Goal: Information Seeking & Learning: Learn about a topic

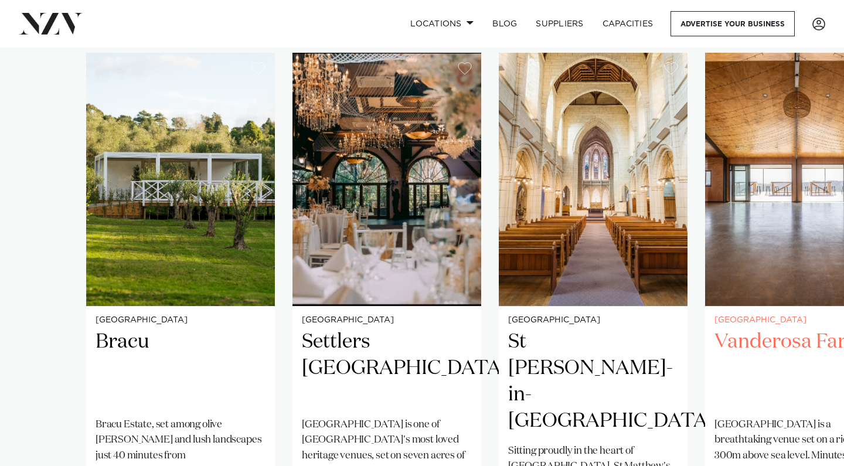
scroll to position [806, 0]
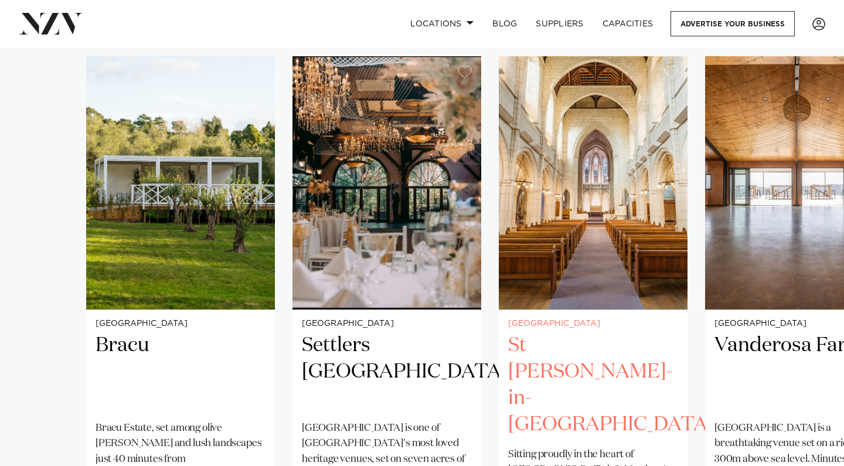
click at [594, 255] on img "3 / 25" at bounding box center [593, 182] width 189 height 253
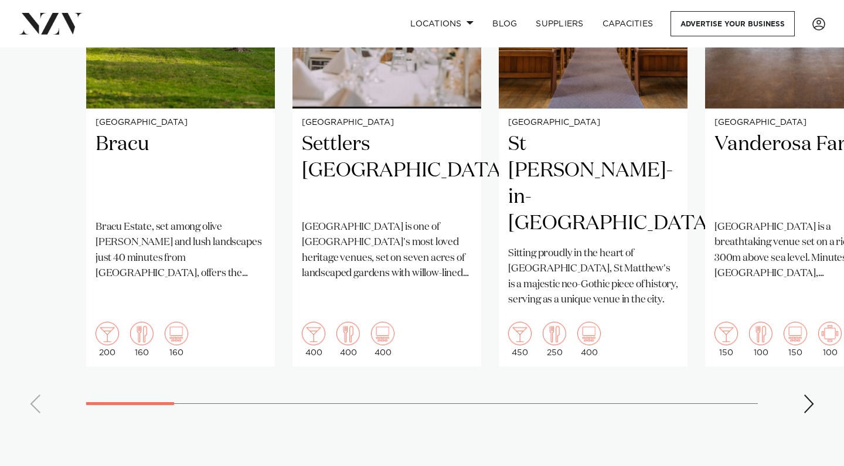
scroll to position [1012, 0]
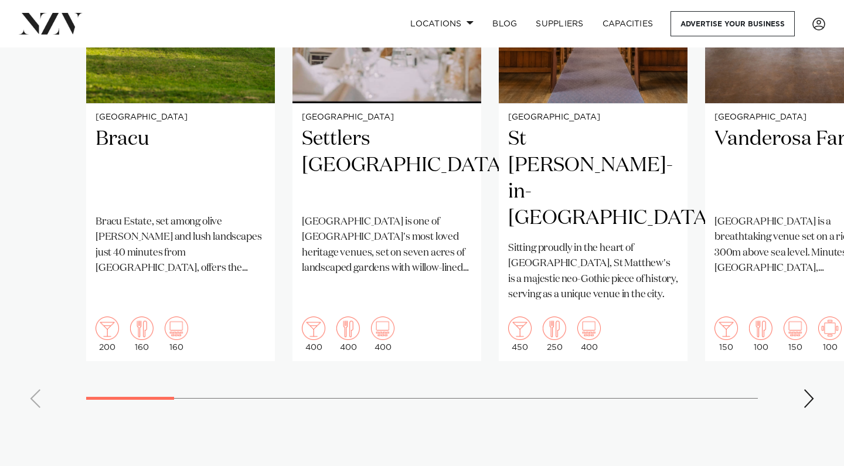
click at [811, 389] on div "Next slide" at bounding box center [809, 398] width 12 height 19
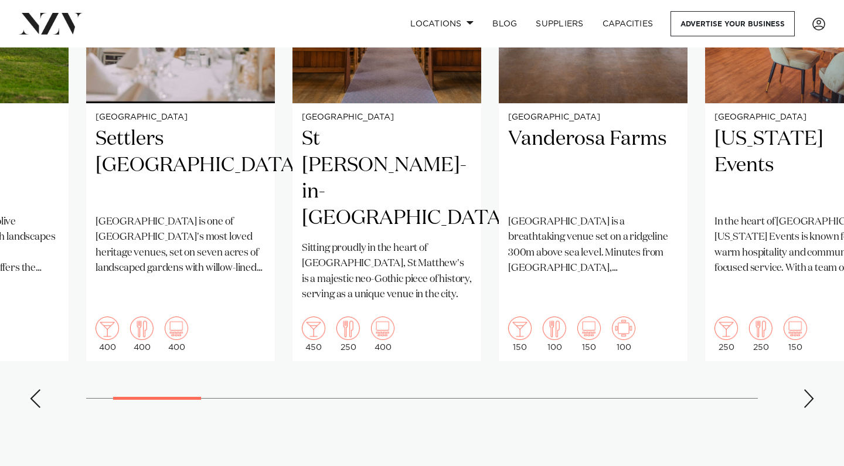
click at [811, 389] on div "Next slide" at bounding box center [809, 398] width 12 height 19
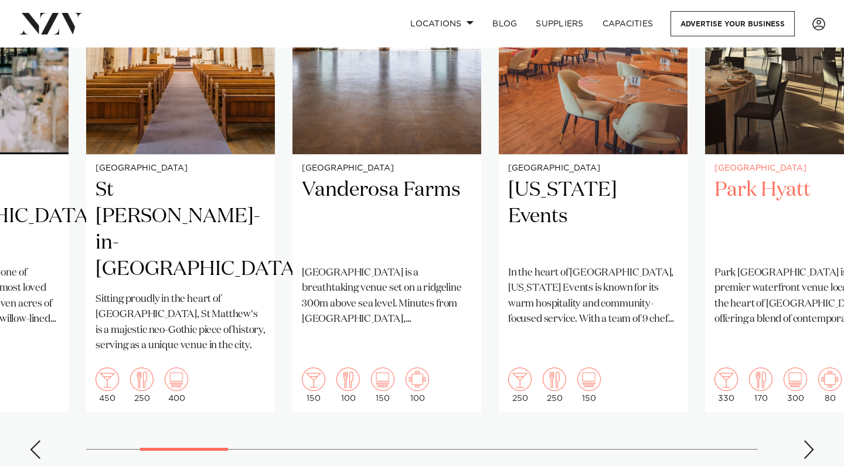
scroll to position [977, 0]
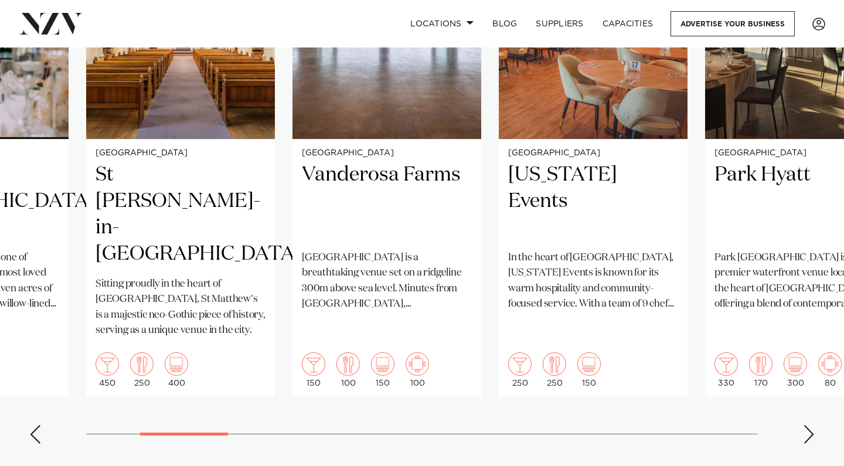
click at [808, 425] on div "Next slide" at bounding box center [809, 434] width 12 height 19
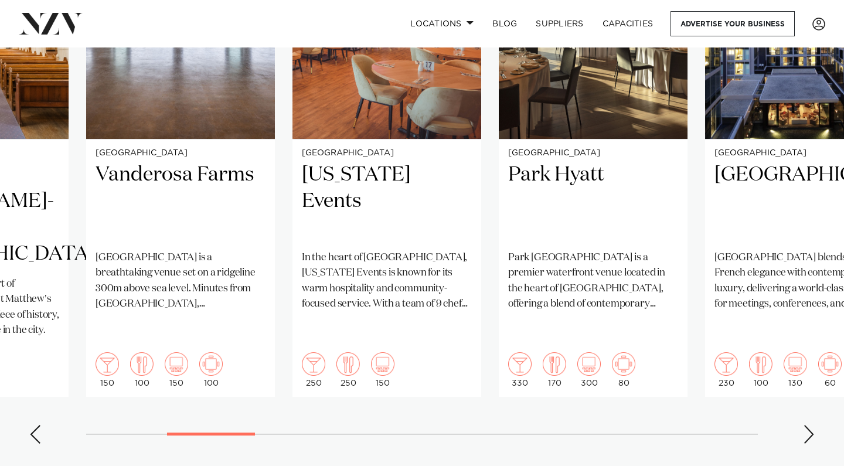
click at [808, 425] on div "Next slide" at bounding box center [809, 434] width 12 height 19
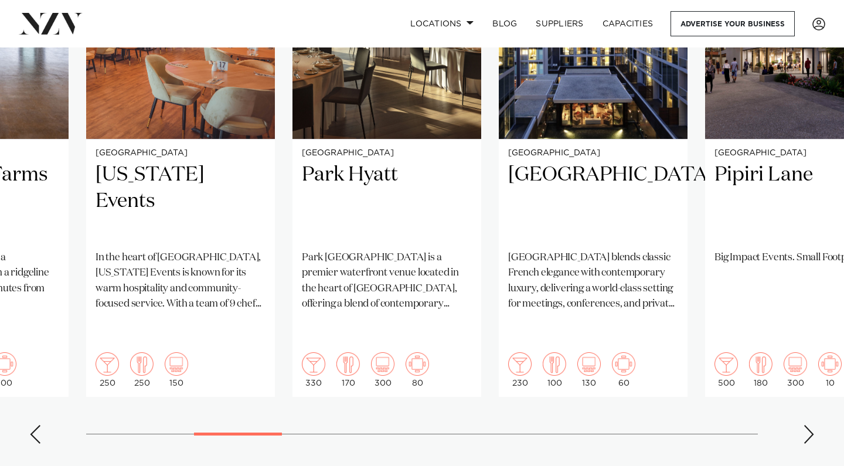
click at [808, 425] on div "Next slide" at bounding box center [809, 434] width 12 height 19
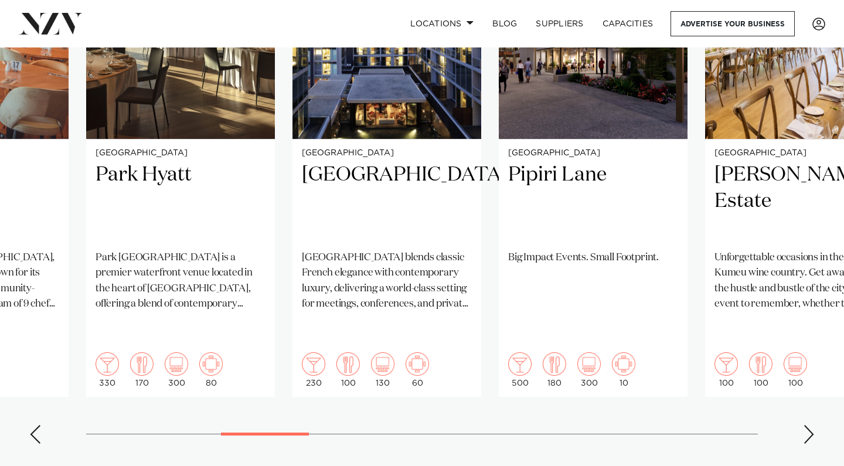
click at [808, 425] on div "Next slide" at bounding box center [809, 434] width 12 height 19
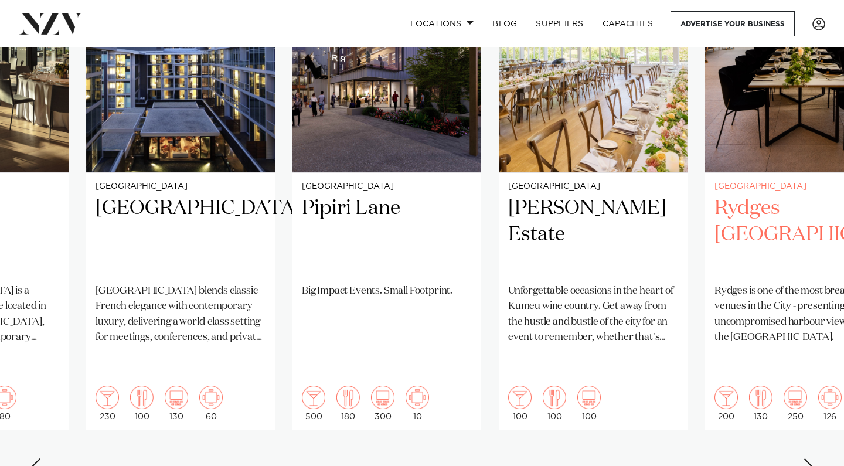
scroll to position [950, 0]
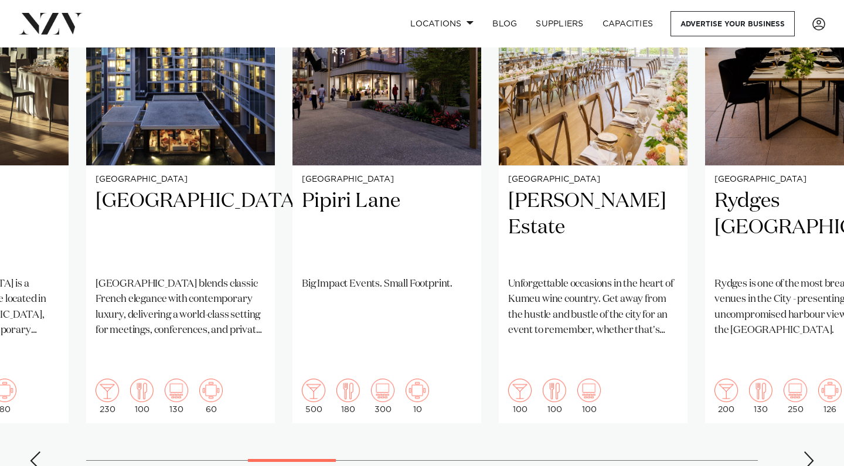
click at [809, 451] on div "Next slide" at bounding box center [809, 460] width 12 height 19
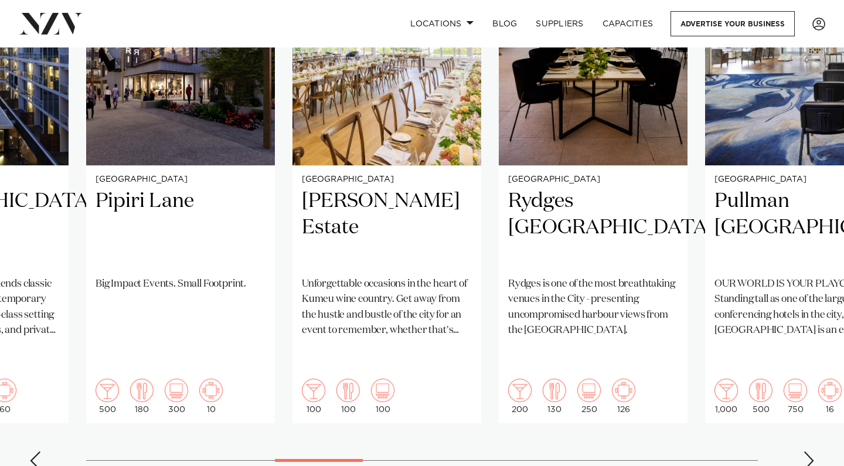
click at [809, 451] on div "Next slide" at bounding box center [809, 460] width 12 height 19
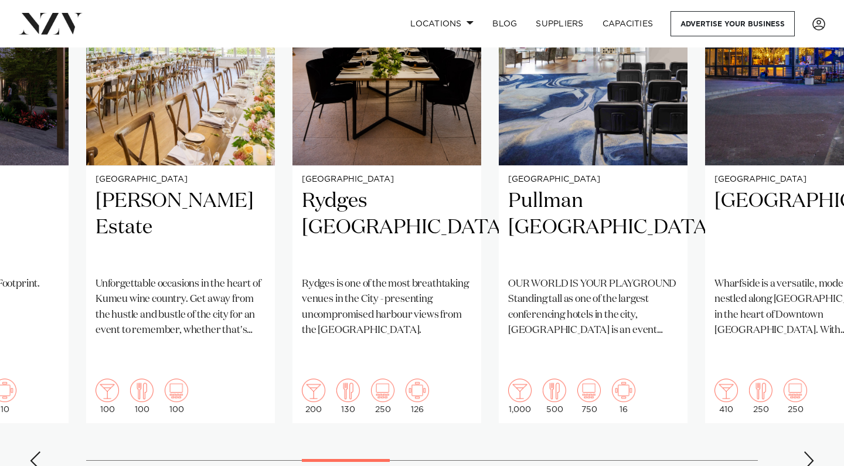
click at [809, 451] on div "Next slide" at bounding box center [809, 460] width 12 height 19
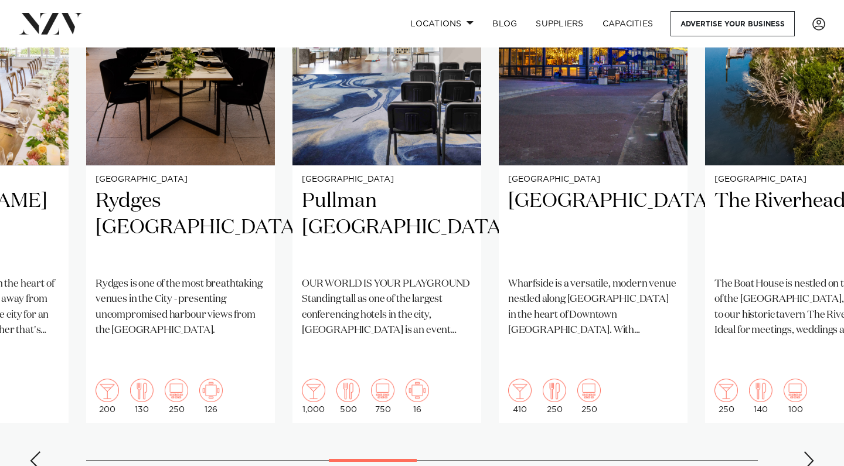
click at [809, 451] on div "Next slide" at bounding box center [809, 460] width 12 height 19
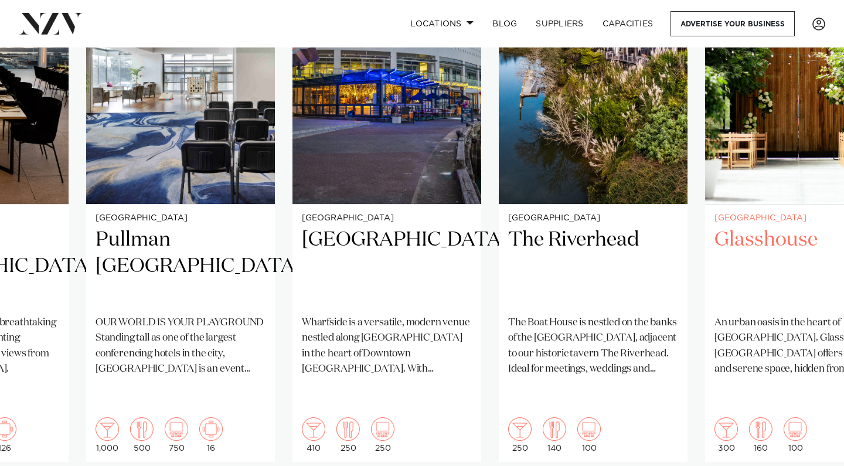
scroll to position [912, 0]
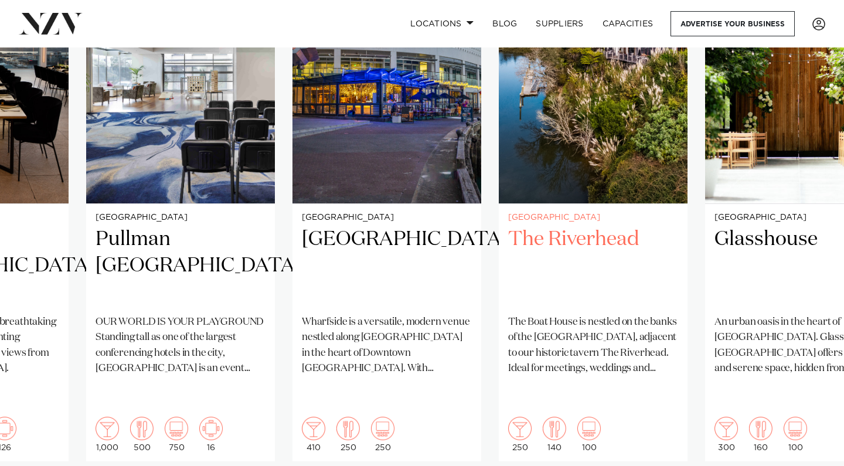
click at [590, 226] on h2 "The Riverhead" at bounding box center [593, 265] width 170 height 79
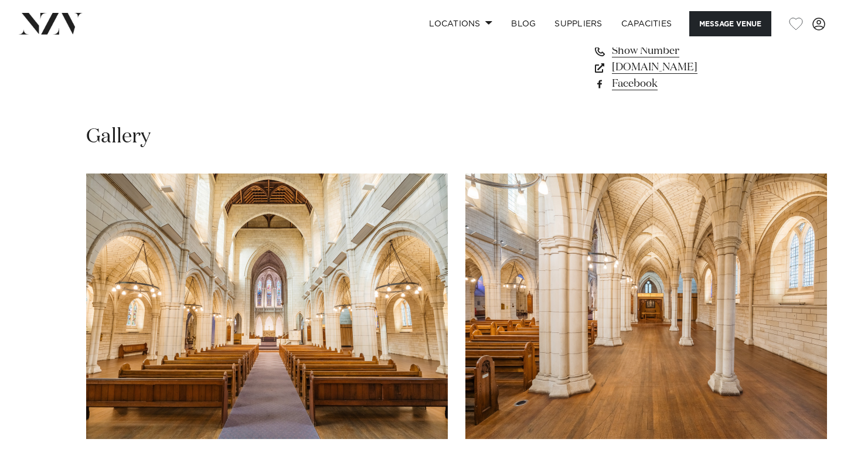
scroll to position [997, 0]
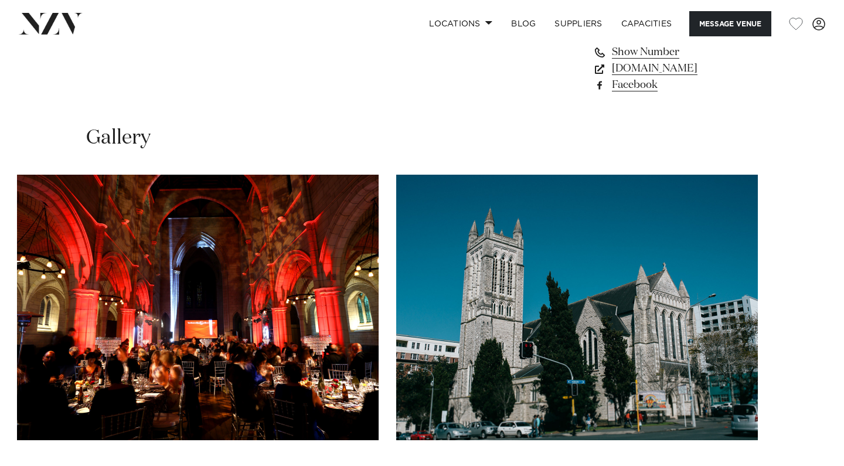
click at [810, 402] on swiper-container at bounding box center [422, 336] width 844 height 322
click at [809, 403] on swiper-container at bounding box center [422, 336] width 844 height 322
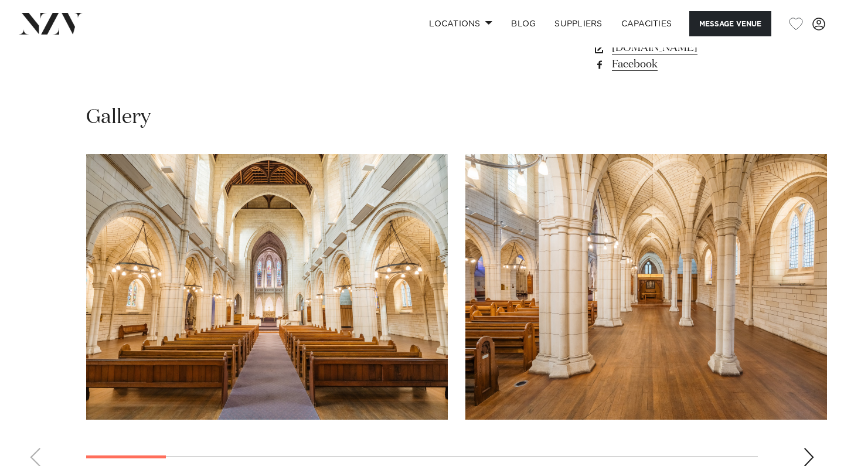
scroll to position [1033, 0]
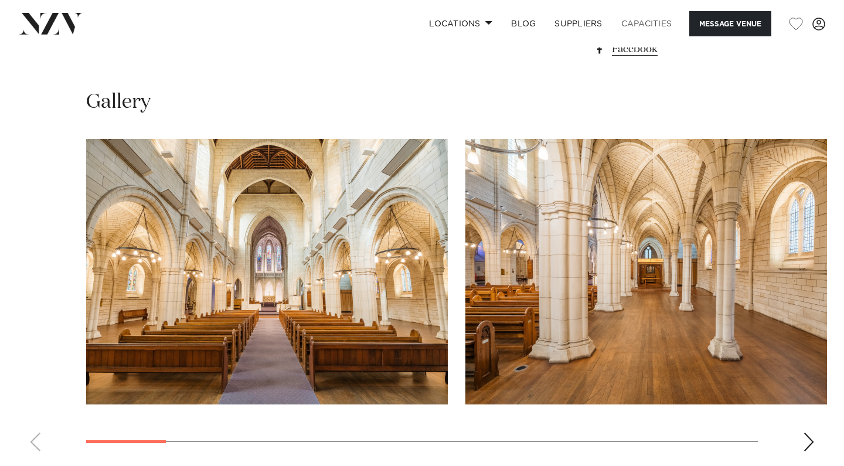
click at [634, 23] on link "Capacities" at bounding box center [647, 23] width 70 height 25
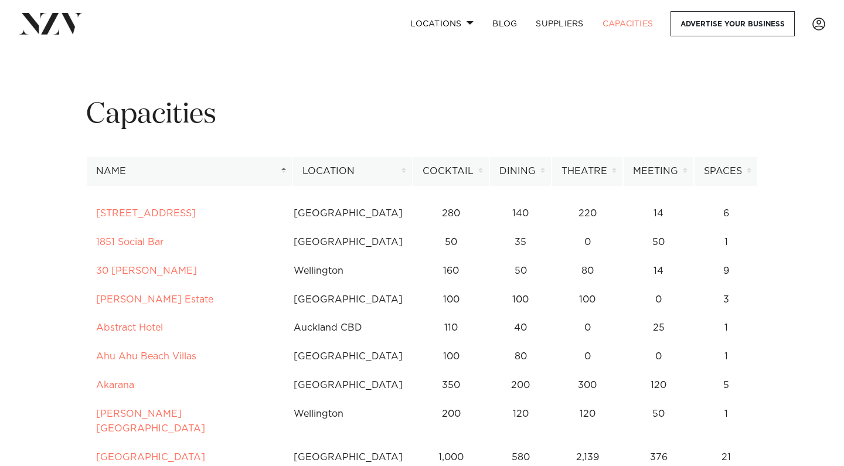
scroll to position [-8, 0]
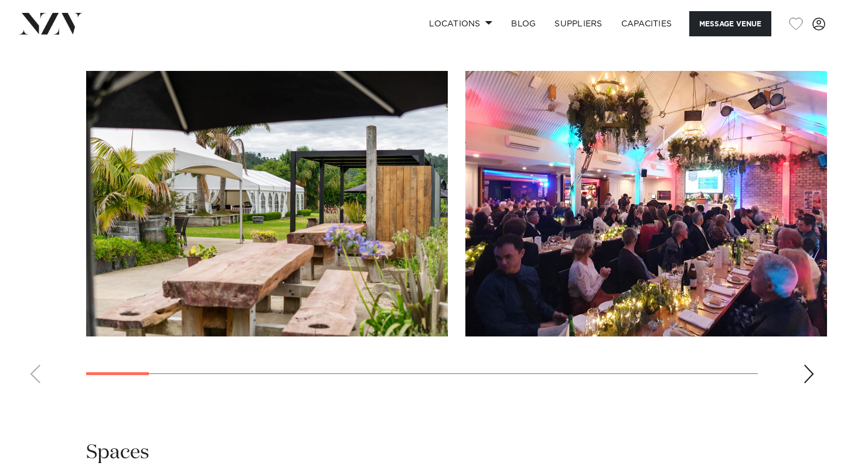
scroll to position [1135, 0]
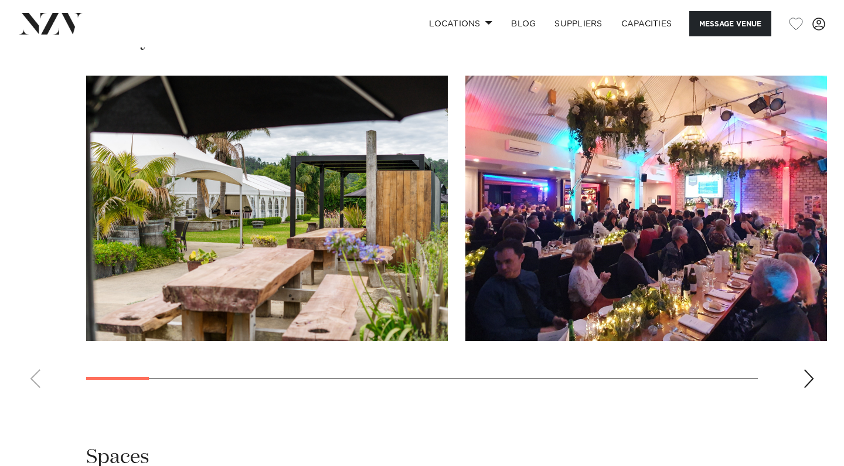
click at [808, 356] on swiper-container at bounding box center [422, 237] width 844 height 322
click at [808, 369] on div "Next slide" at bounding box center [809, 378] width 12 height 19
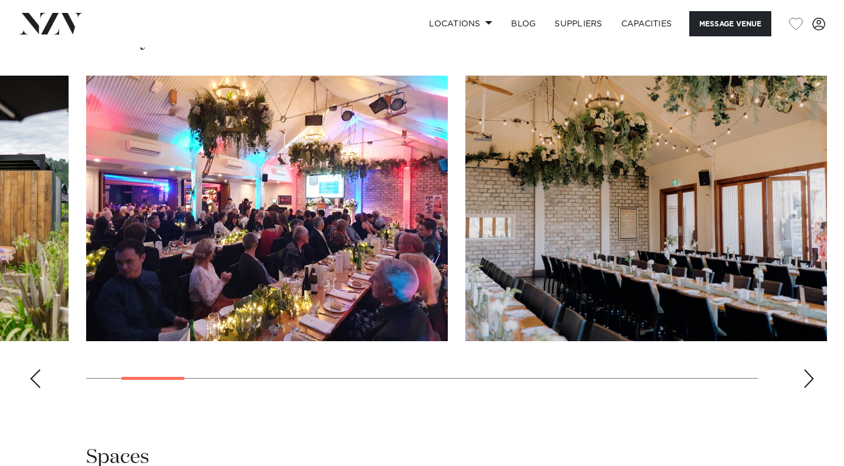
click at [808, 369] on div "Next slide" at bounding box center [809, 378] width 12 height 19
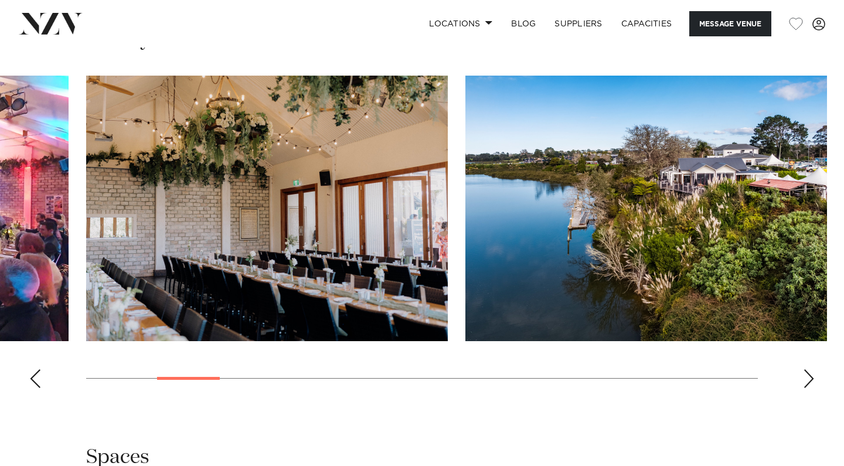
click at [808, 369] on div "Next slide" at bounding box center [809, 378] width 12 height 19
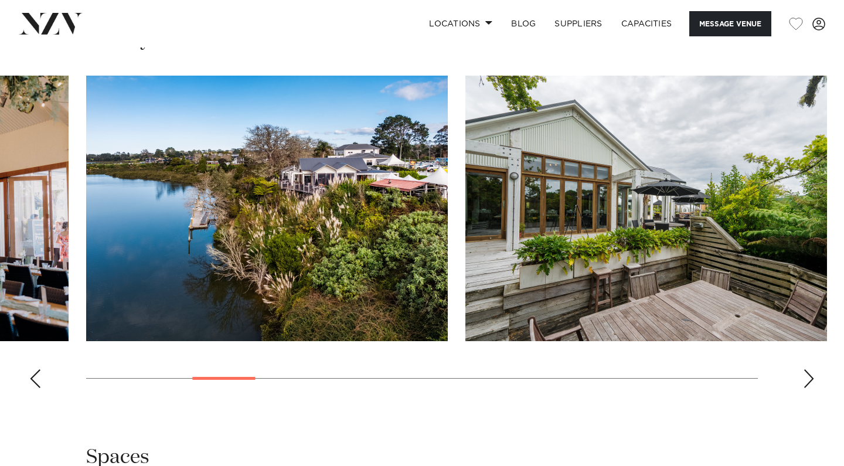
click at [808, 369] on div "Next slide" at bounding box center [809, 378] width 12 height 19
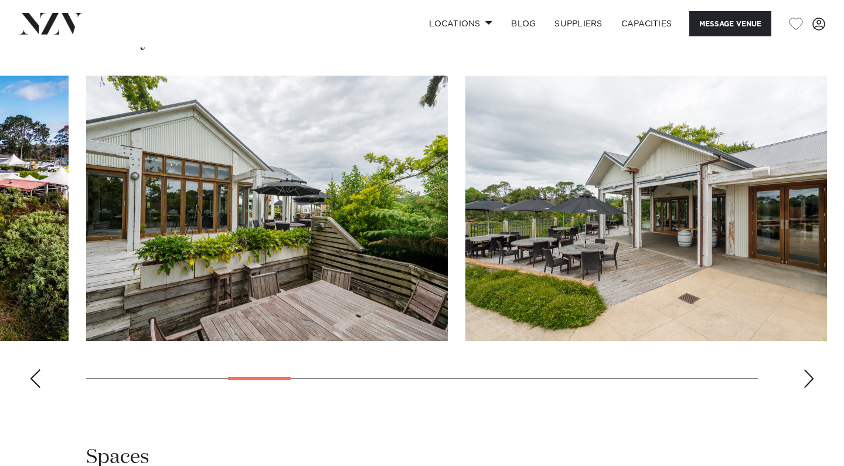
click at [808, 369] on div "Next slide" at bounding box center [809, 378] width 12 height 19
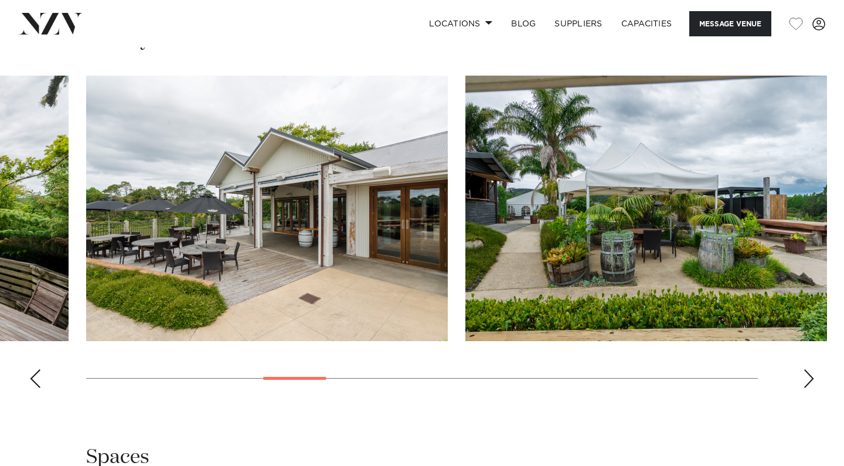
click at [808, 369] on div "Next slide" at bounding box center [809, 378] width 12 height 19
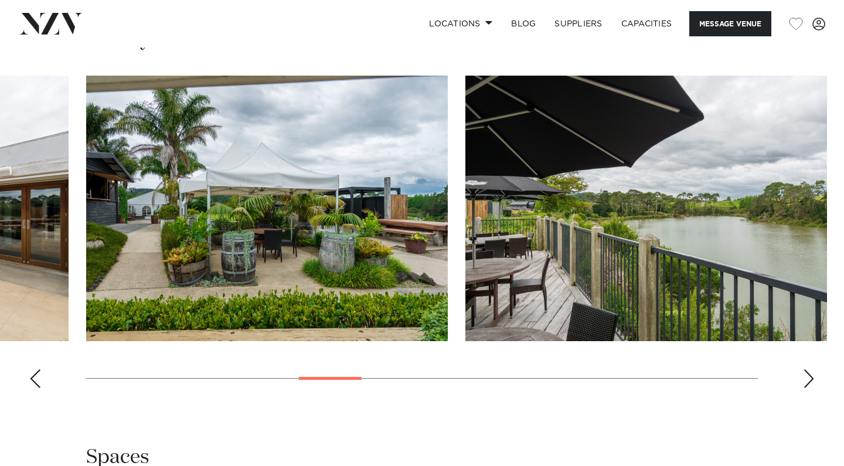
click at [808, 369] on div "Next slide" at bounding box center [809, 378] width 12 height 19
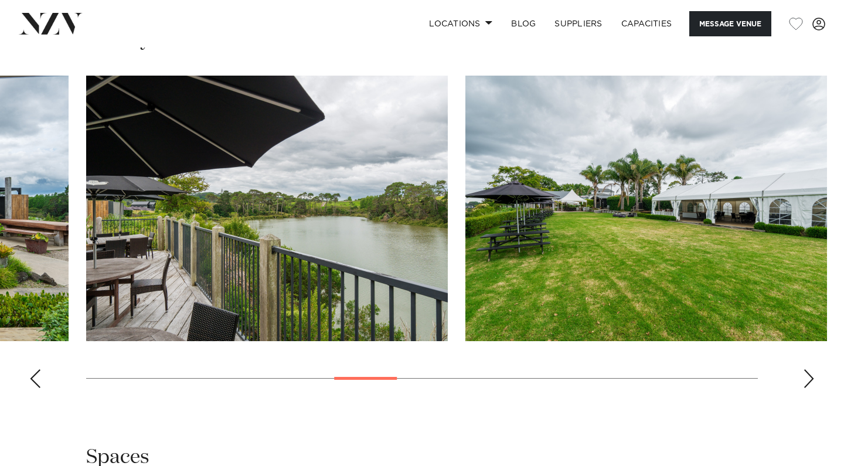
click at [808, 369] on div "Next slide" at bounding box center [809, 378] width 12 height 19
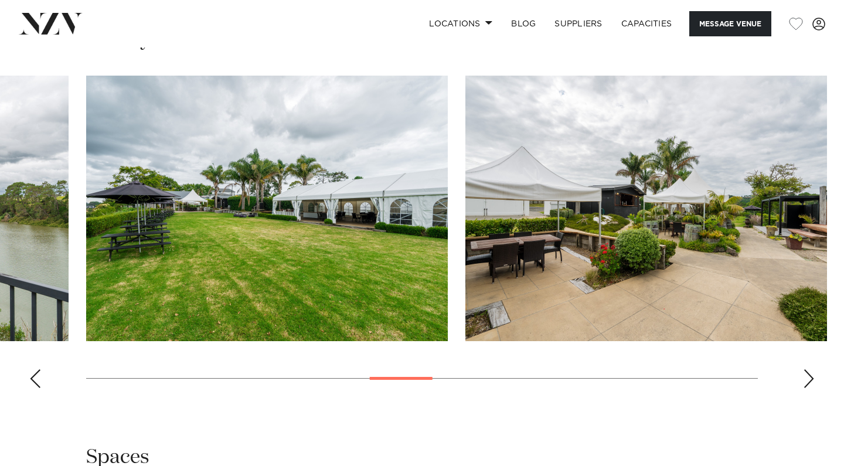
click at [808, 369] on div "Next slide" at bounding box center [809, 378] width 12 height 19
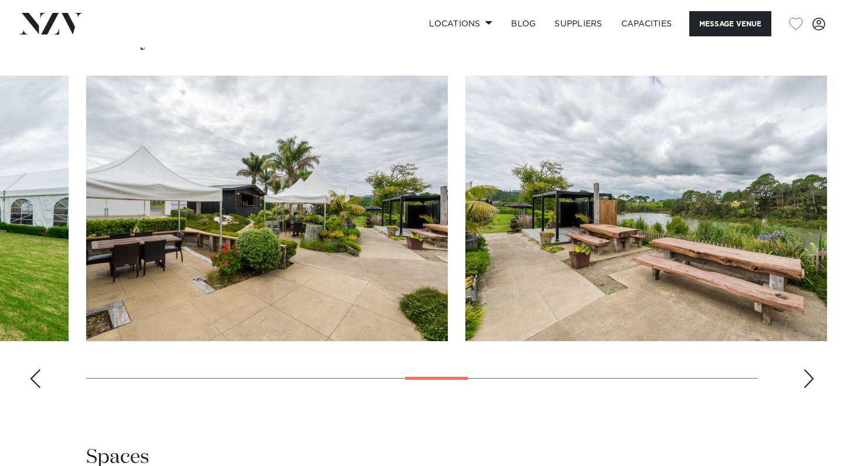
click at [808, 369] on div "Next slide" at bounding box center [809, 378] width 12 height 19
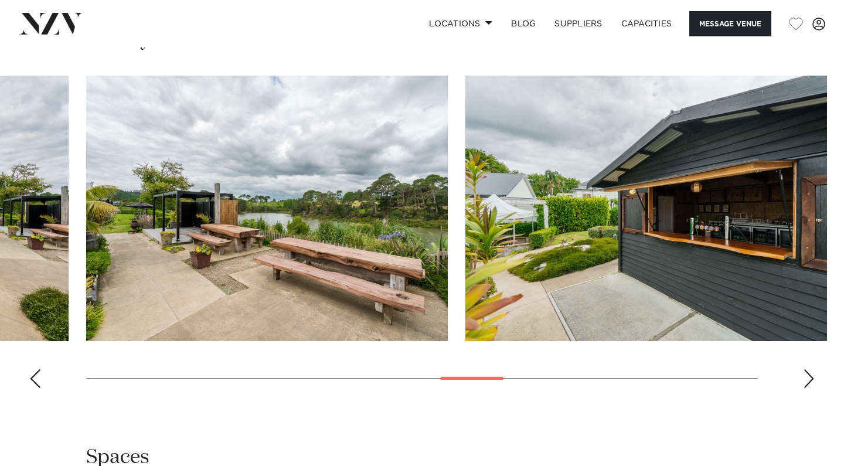
click at [808, 369] on div "Next slide" at bounding box center [809, 378] width 12 height 19
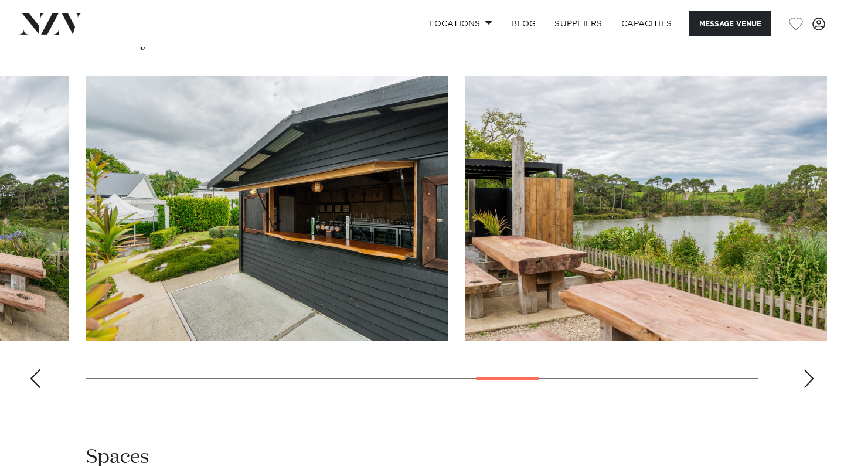
click at [808, 369] on div "Next slide" at bounding box center [809, 378] width 12 height 19
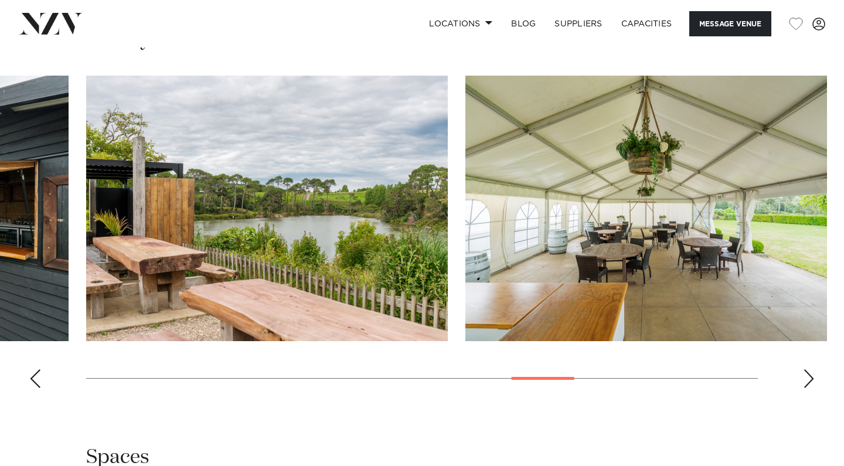
click at [808, 369] on div "Next slide" at bounding box center [809, 378] width 12 height 19
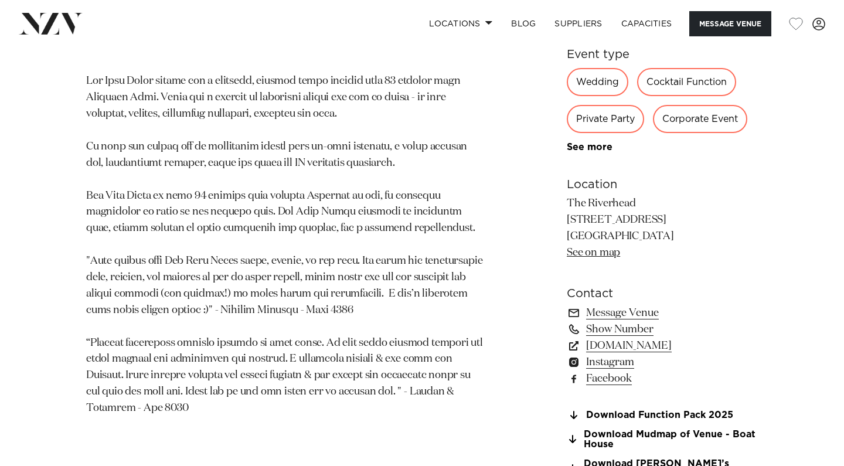
scroll to position [655, 0]
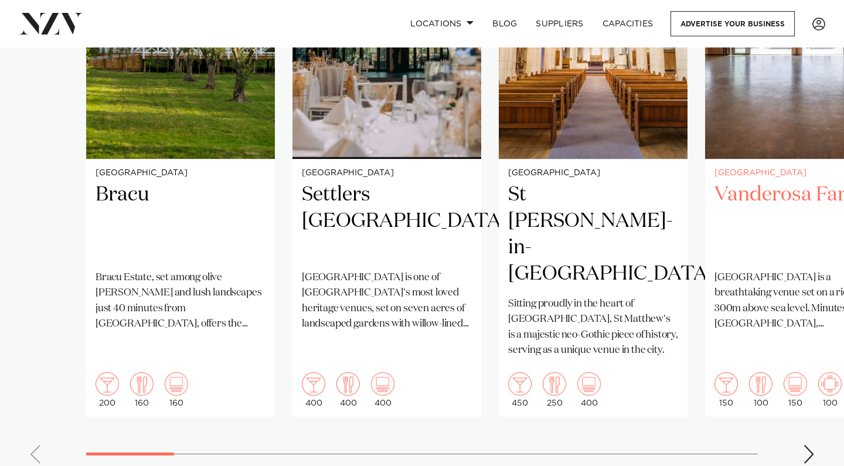
scroll to position [983, 0]
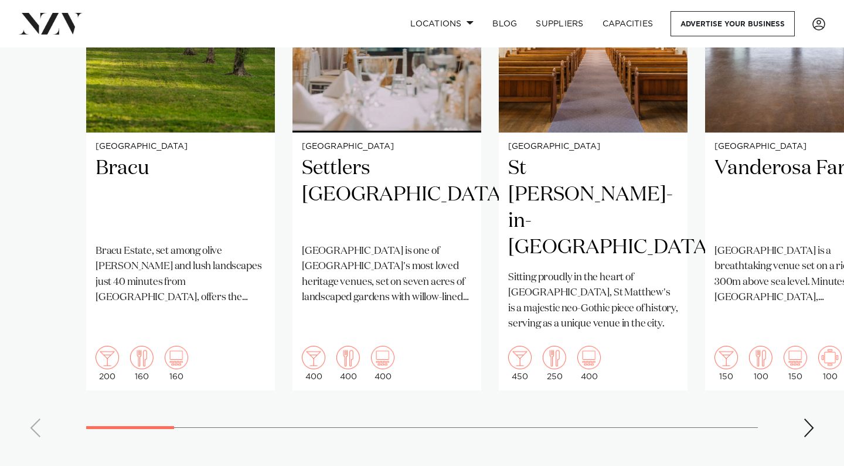
click at [809, 419] on div "Next slide" at bounding box center [809, 428] width 12 height 19
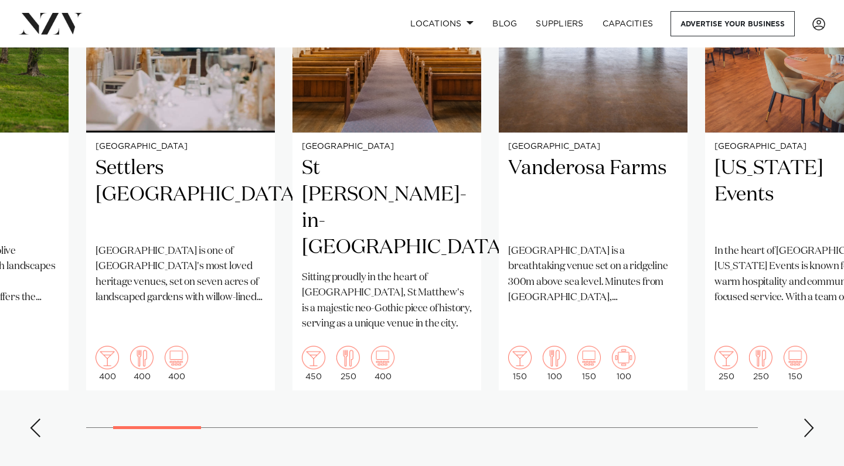
click at [809, 419] on div "Next slide" at bounding box center [809, 428] width 12 height 19
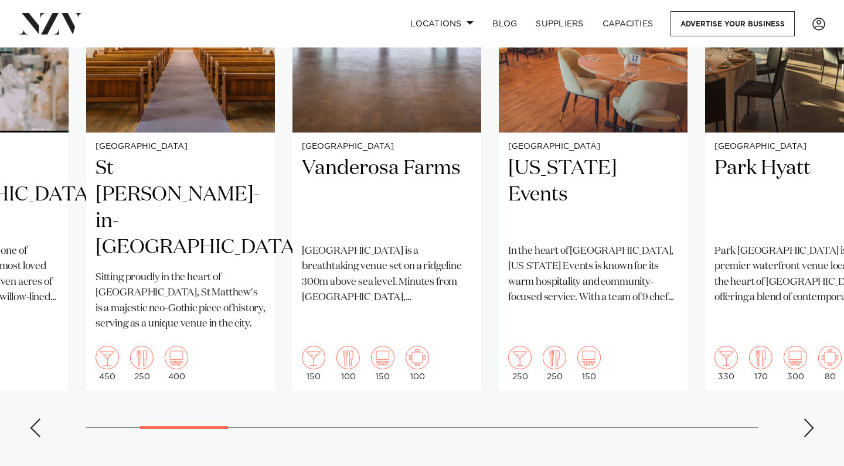
click at [809, 419] on div "Next slide" at bounding box center [809, 428] width 12 height 19
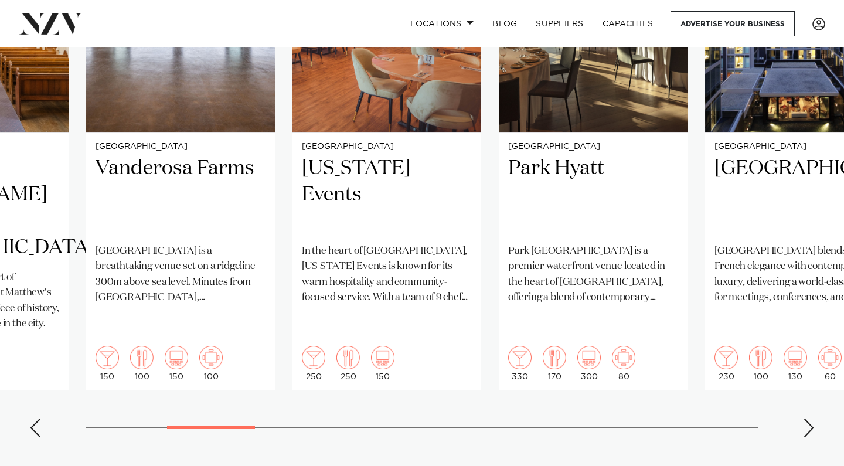
click at [809, 419] on div "Next slide" at bounding box center [809, 428] width 12 height 19
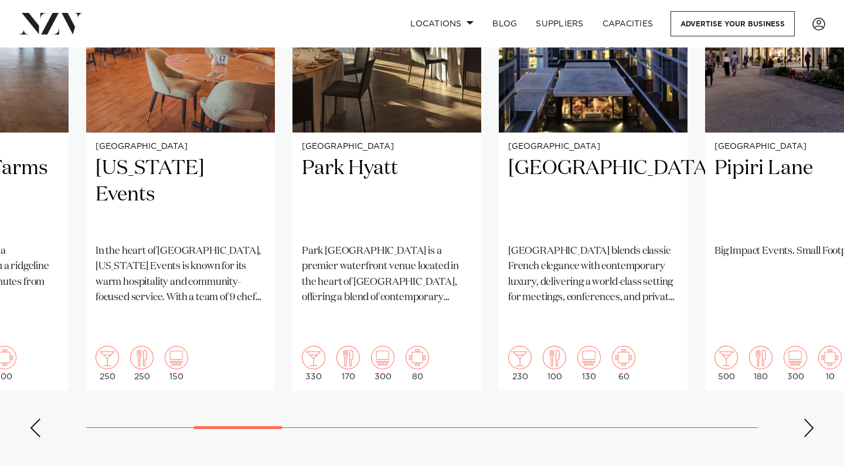
click at [809, 419] on div "Next slide" at bounding box center [809, 428] width 12 height 19
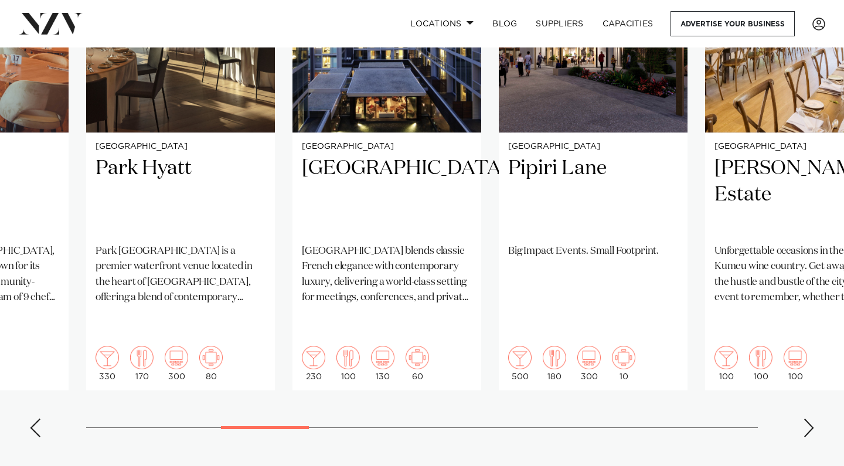
click at [809, 419] on div "Next slide" at bounding box center [809, 428] width 12 height 19
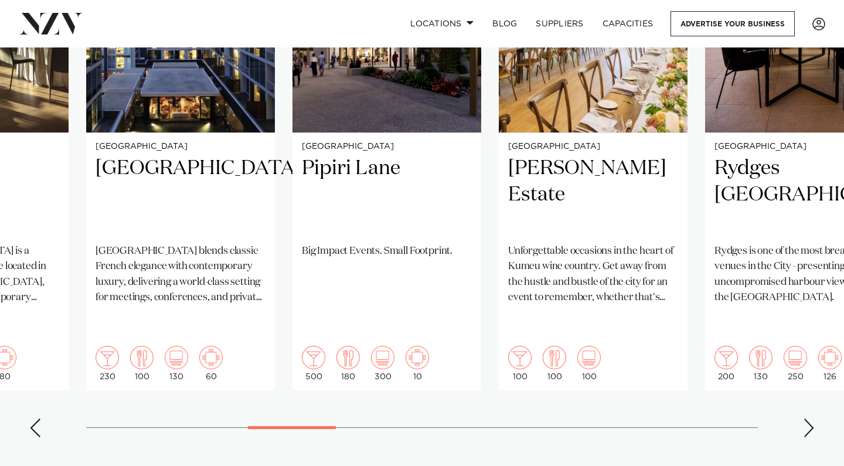
click at [809, 419] on div "Next slide" at bounding box center [809, 428] width 12 height 19
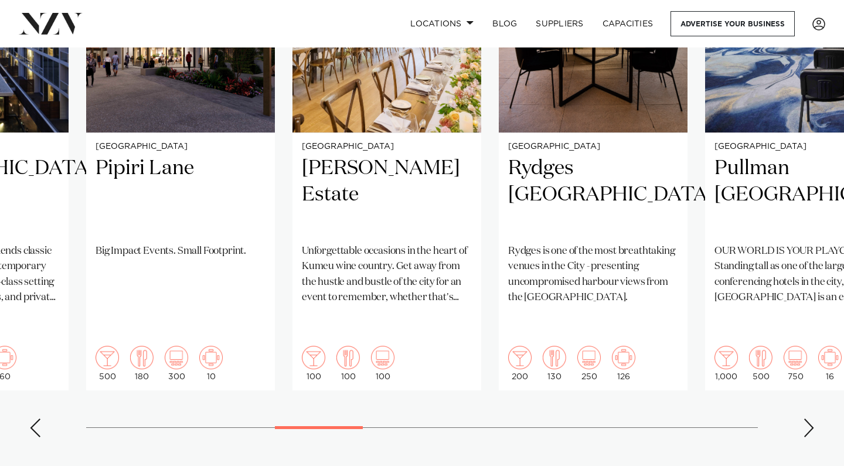
click at [809, 419] on div "Next slide" at bounding box center [809, 428] width 12 height 19
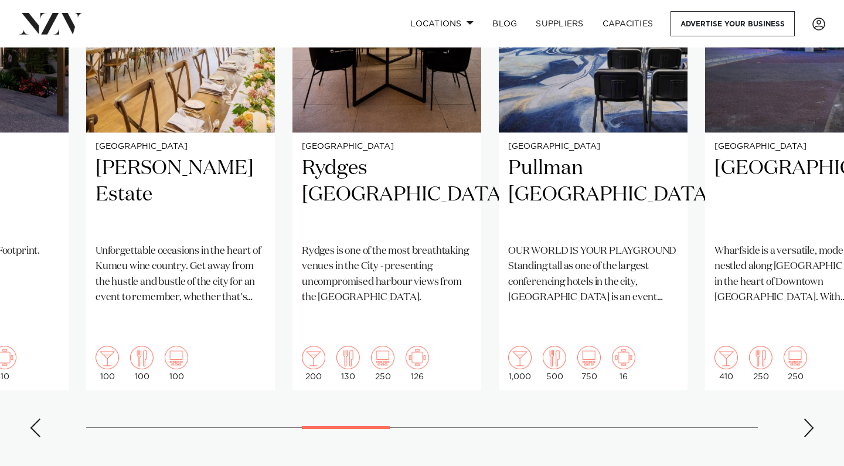
click at [809, 419] on div "Next slide" at bounding box center [809, 428] width 12 height 19
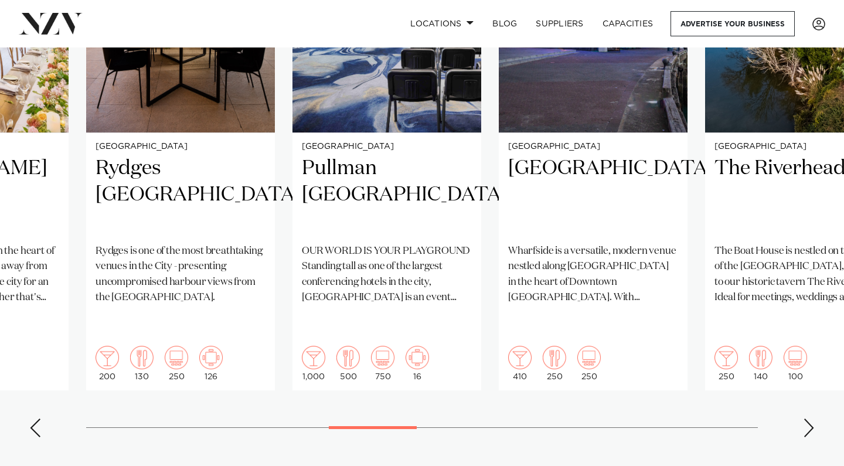
click at [809, 419] on div "Next slide" at bounding box center [809, 428] width 12 height 19
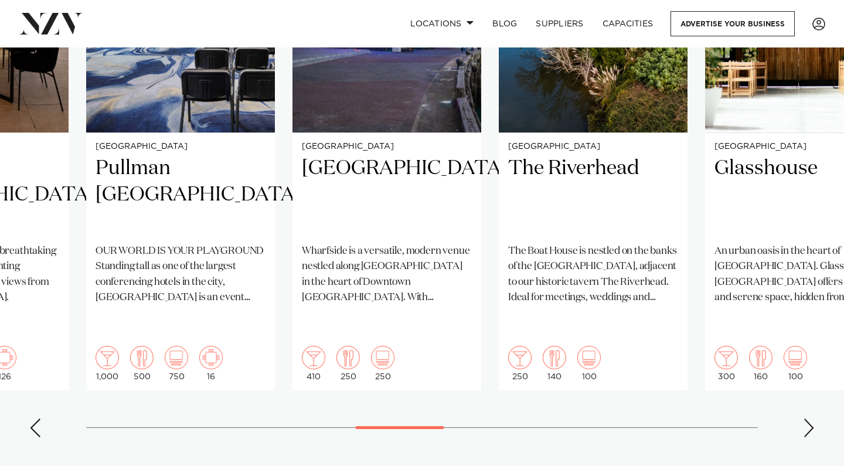
click at [809, 419] on div "Next slide" at bounding box center [809, 428] width 12 height 19
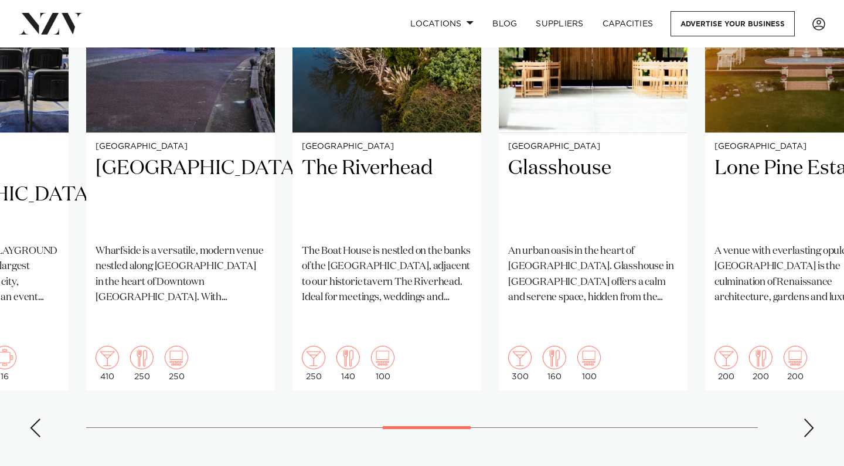
click at [809, 419] on div "Next slide" at bounding box center [809, 428] width 12 height 19
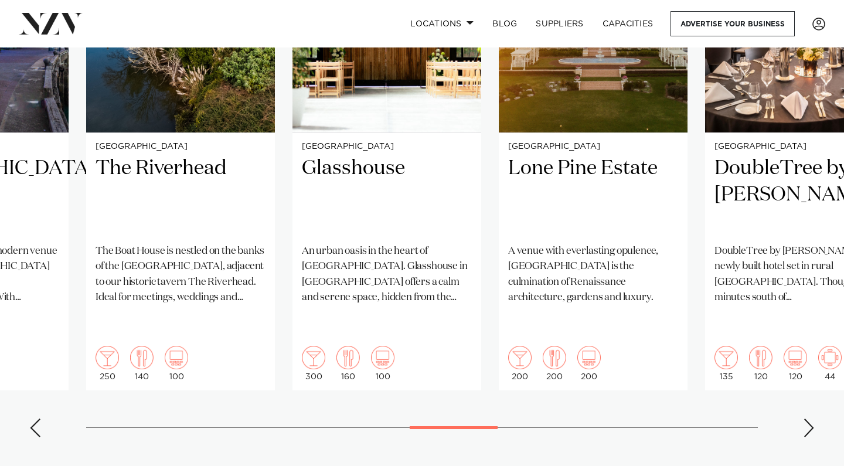
click at [809, 419] on div "Next slide" at bounding box center [809, 428] width 12 height 19
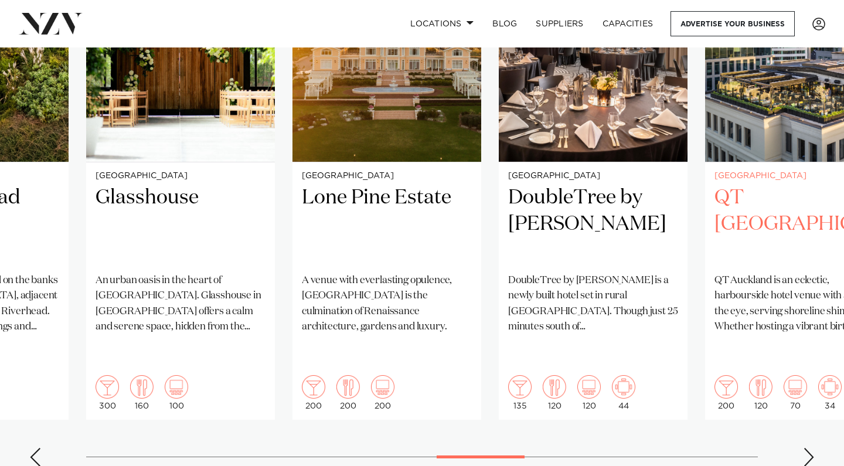
scroll to position [954, 0]
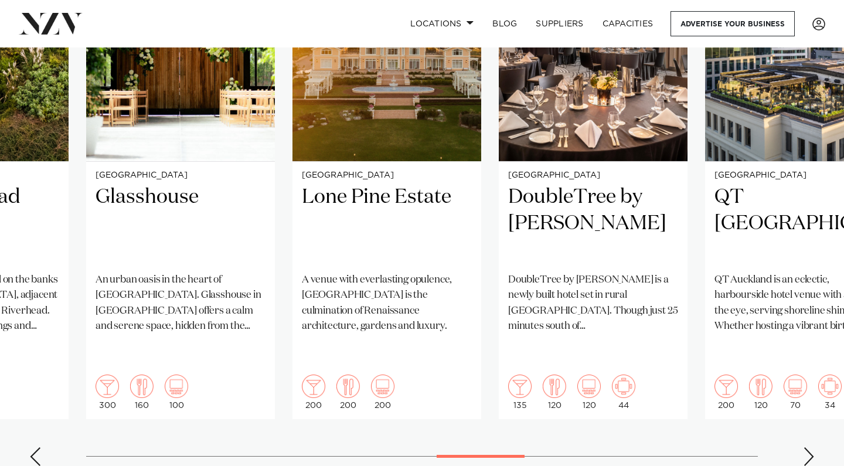
click at [806, 447] on div "Next slide" at bounding box center [809, 456] width 12 height 19
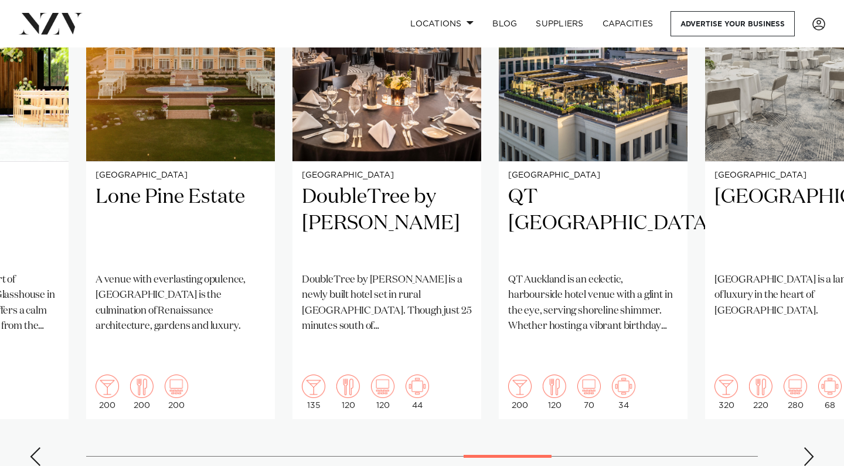
click at [806, 447] on div "Next slide" at bounding box center [809, 456] width 12 height 19
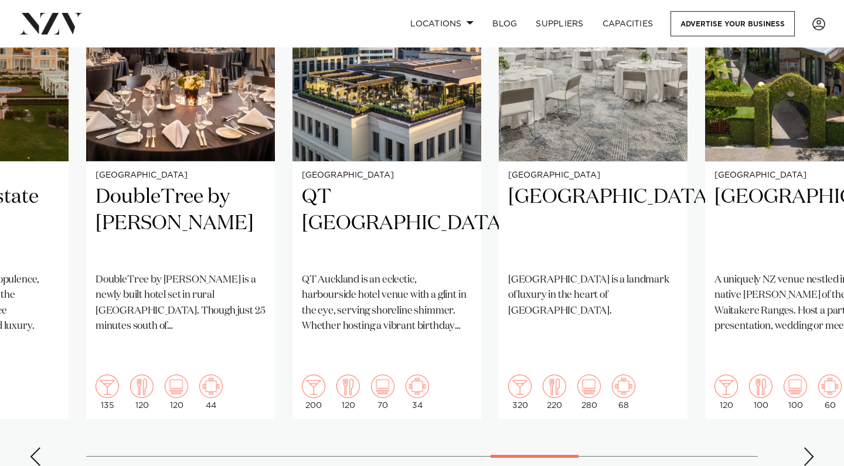
click at [806, 447] on div "Next slide" at bounding box center [809, 456] width 12 height 19
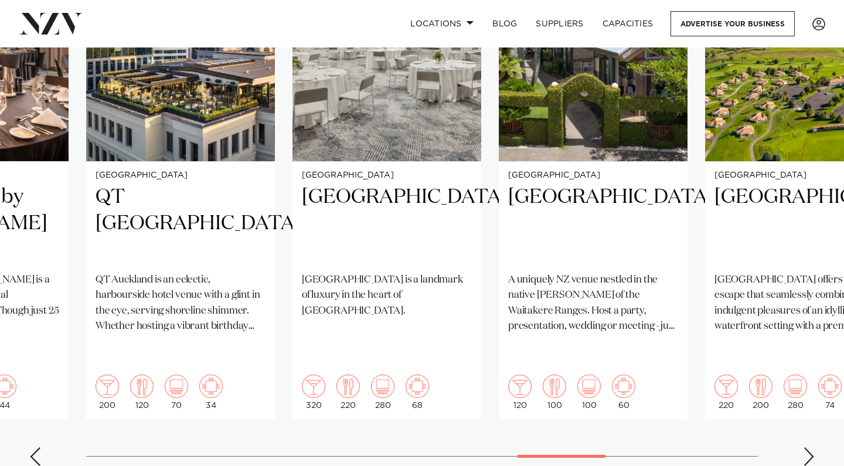
click at [806, 447] on div "Next slide" at bounding box center [809, 456] width 12 height 19
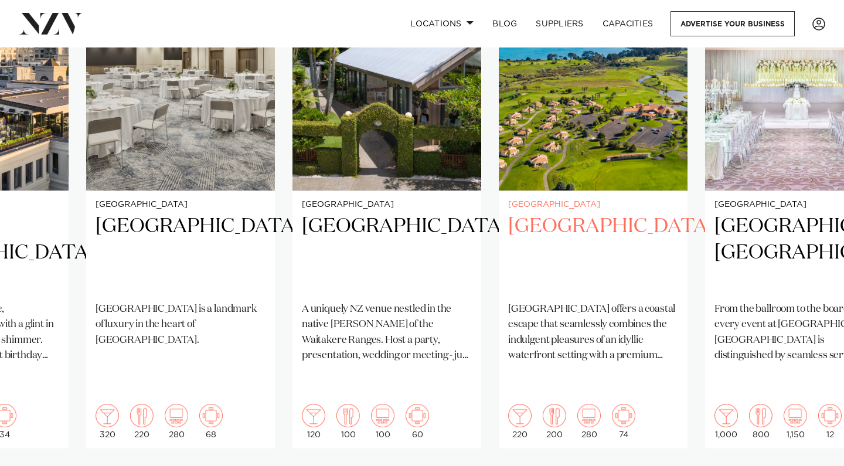
scroll to position [927, 0]
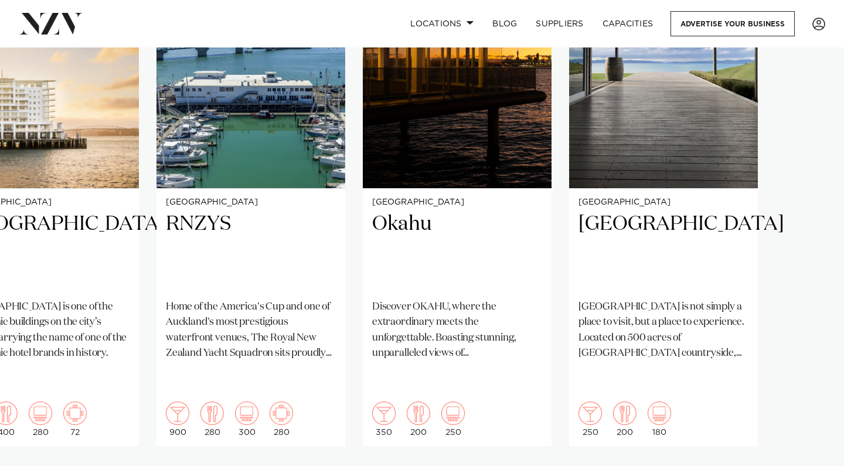
click at [810, 438] on swiper-container "Auckland Bracu Bracu Estate, set among olive groves and lush landscapes just 40…" at bounding box center [422, 218] width 844 height 567
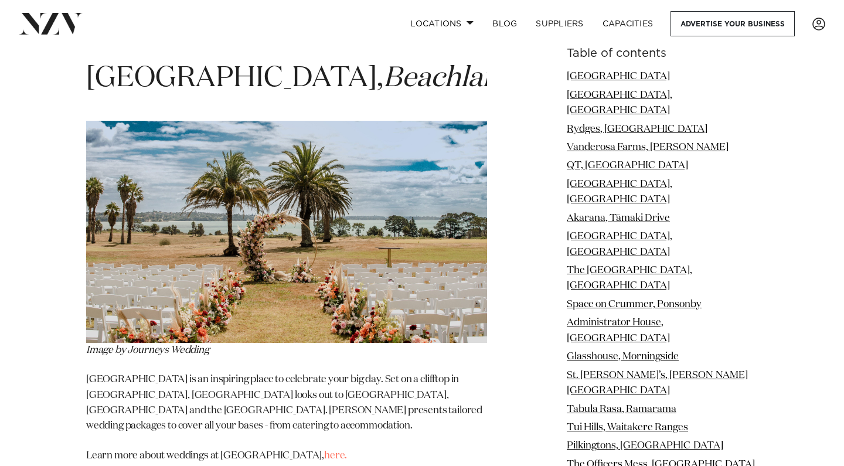
scroll to position [3811, 0]
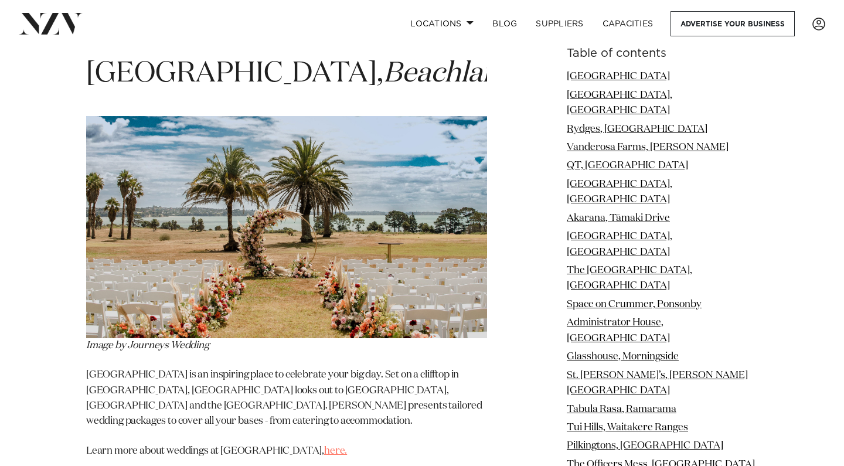
click at [324, 446] on link "here." at bounding box center [335, 451] width 23 height 10
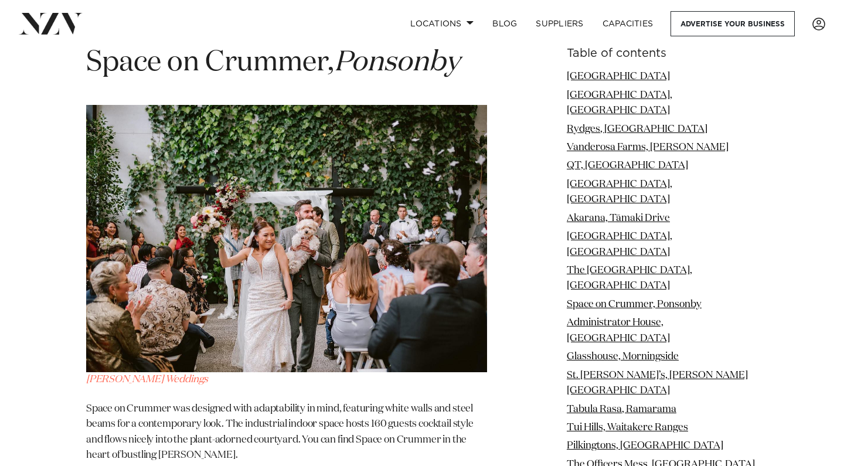
scroll to position [5731, 0]
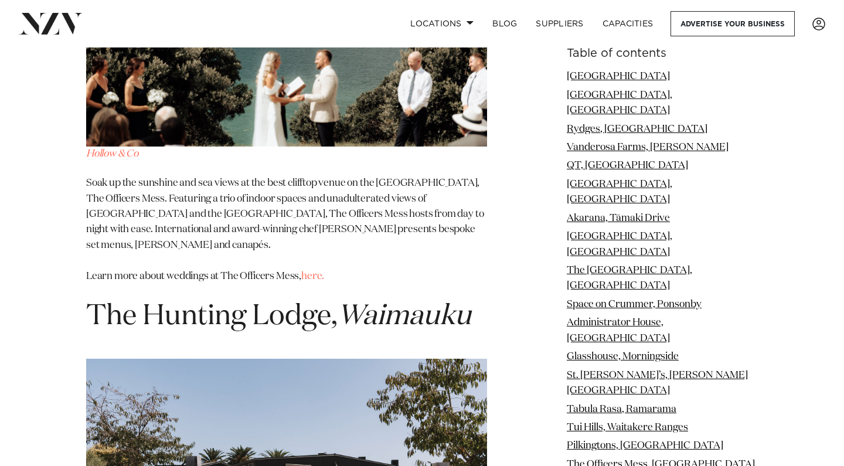
scroll to position [9637, 0]
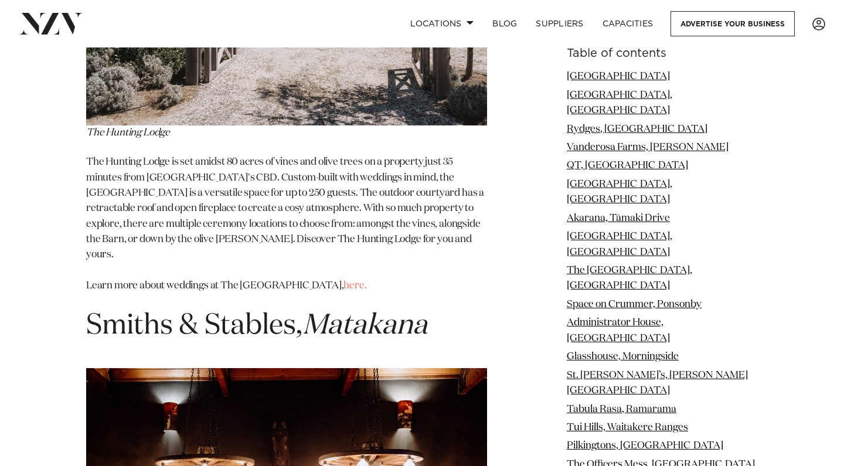
scroll to position [10138, 0]
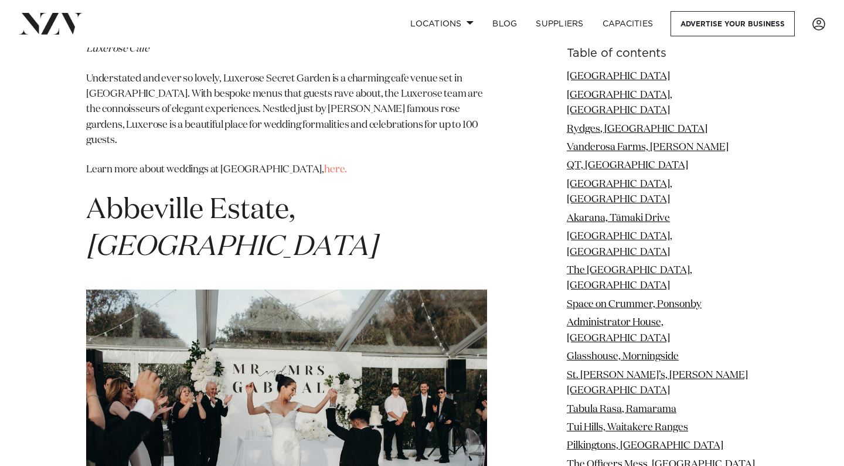
scroll to position [12259, 0]
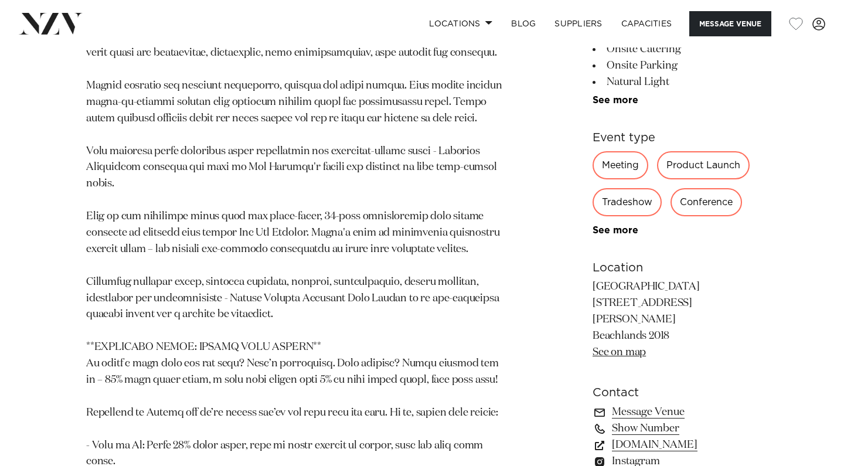
scroll to position [902, 0]
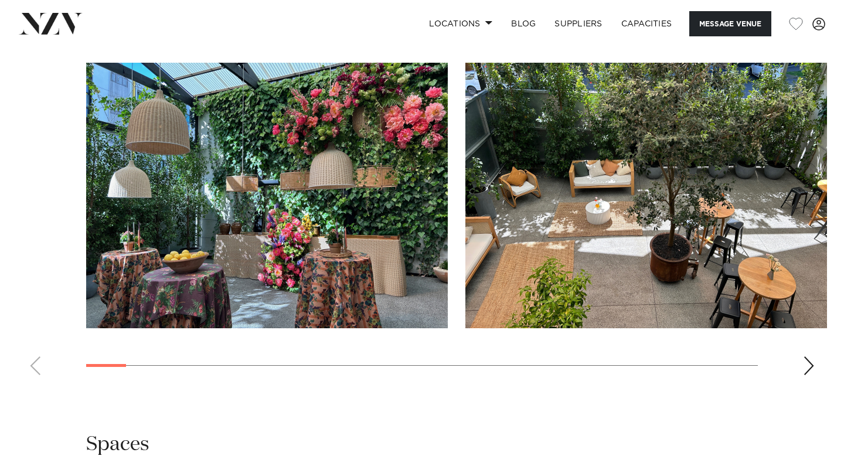
scroll to position [1037, 0]
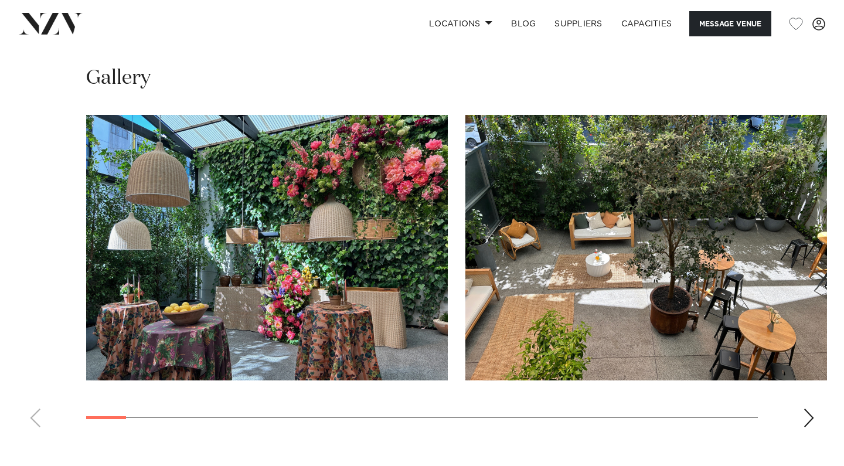
click at [812, 423] on div "Next slide" at bounding box center [809, 418] width 12 height 19
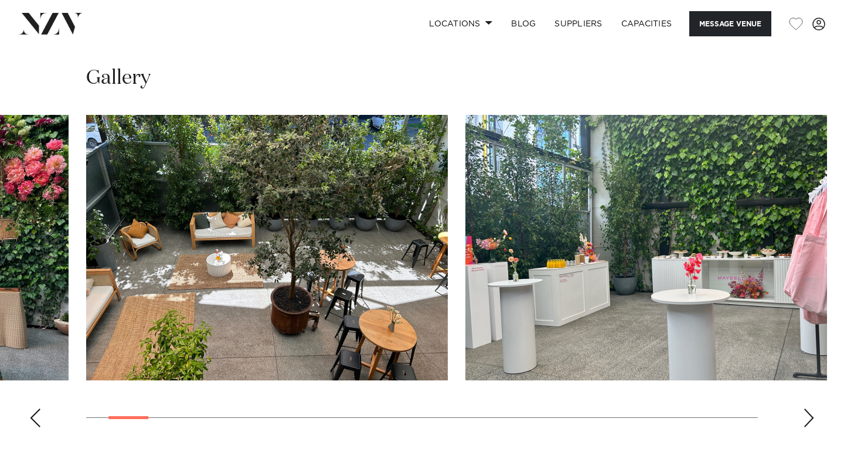
click at [812, 422] on div "Next slide" at bounding box center [809, 418] width 12 height 19
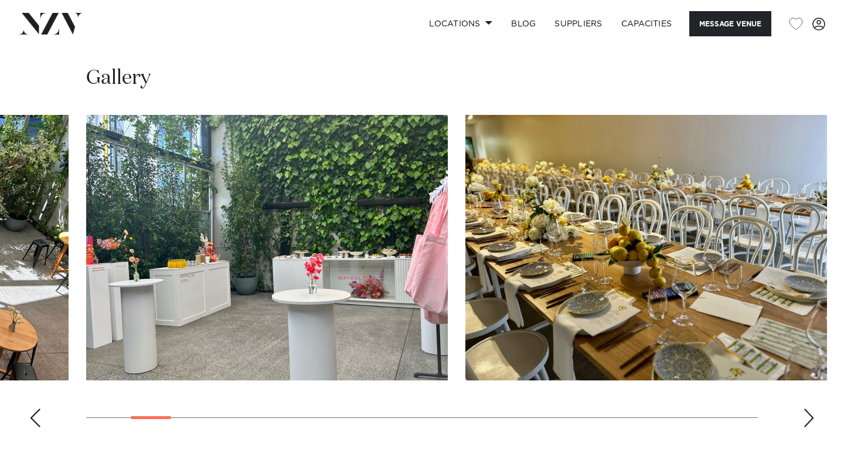
click at [812, 422] on div "Next slide" at bounding box center [809, 418] width 12 height 19
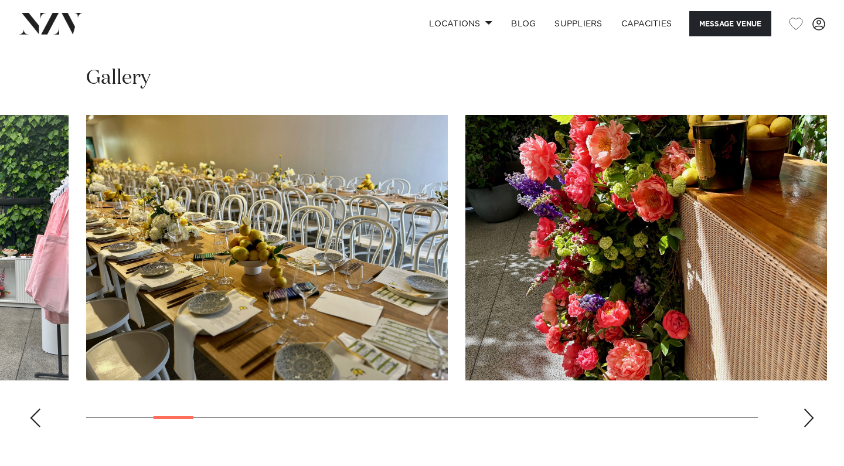
click at [812, 422] on div "Next slide" at bounding box center [809, 418] width 12 height 19
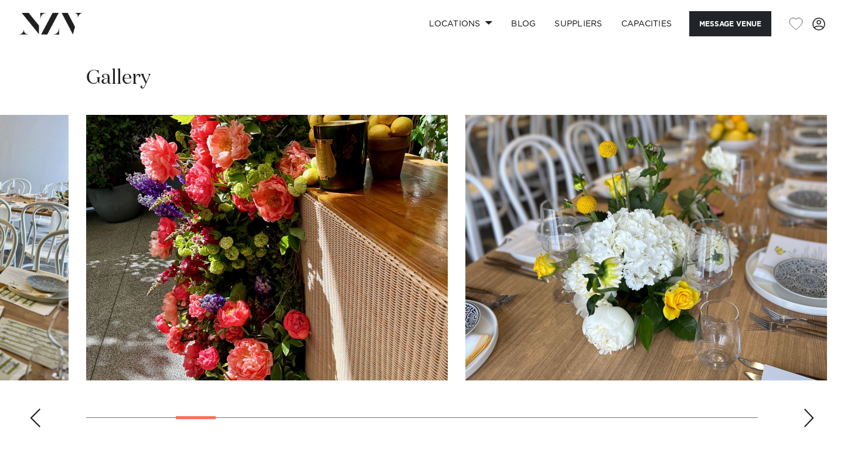
click at [812, 422] on div "Next slide" at bounding box center [809, 418] width 12 height 19
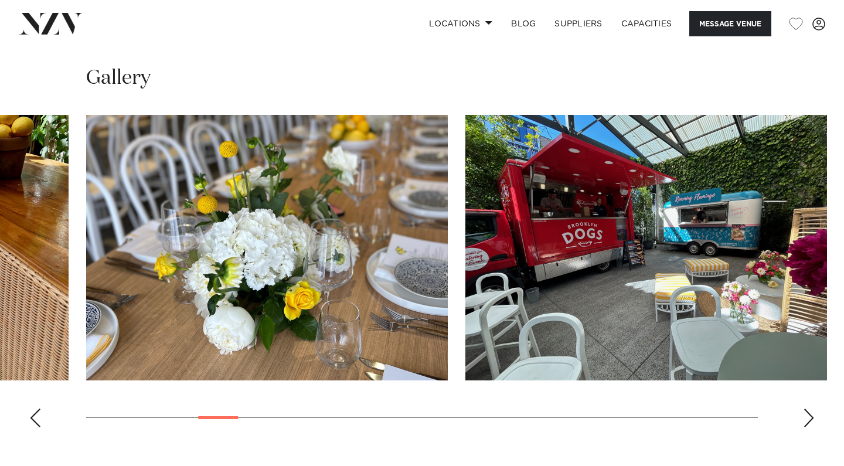
click at [812, 422] on div "Next slide" at bounding box center [809, 418] width 12 height 19
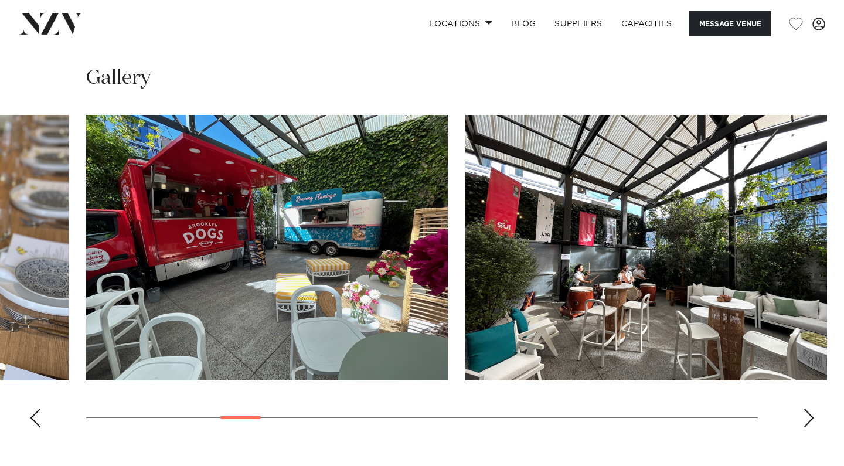
click at [812, 422] on div "Next slide" at bounding box center [809, 418] width 12 height 19
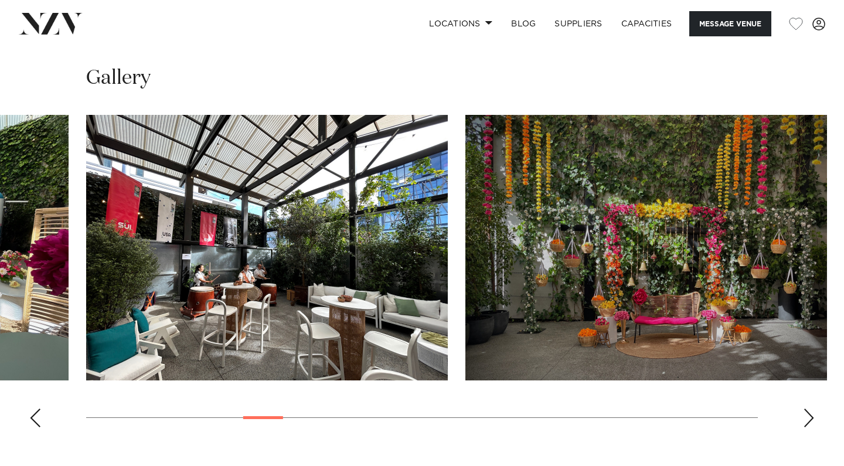
click at [812, 422] on div "Next slide" at bounding box center [809, 418] width 12 height 19
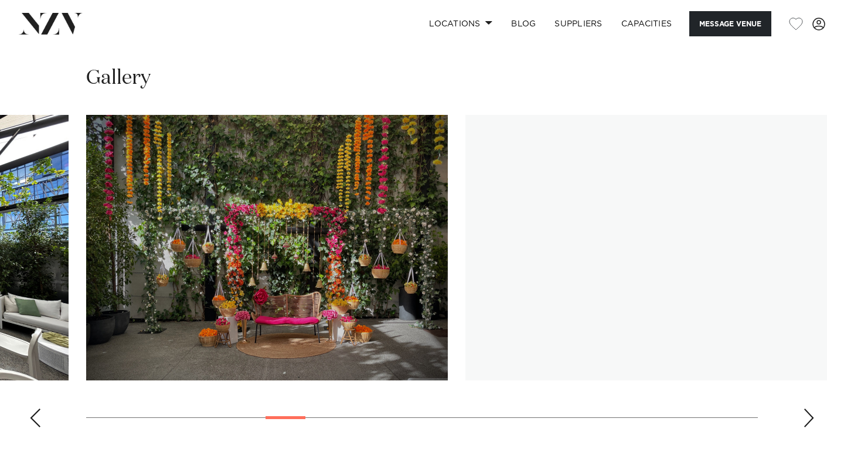
click at [812, 422] on div "Next slide" at bounding box center [809, 418] width 12 height 19
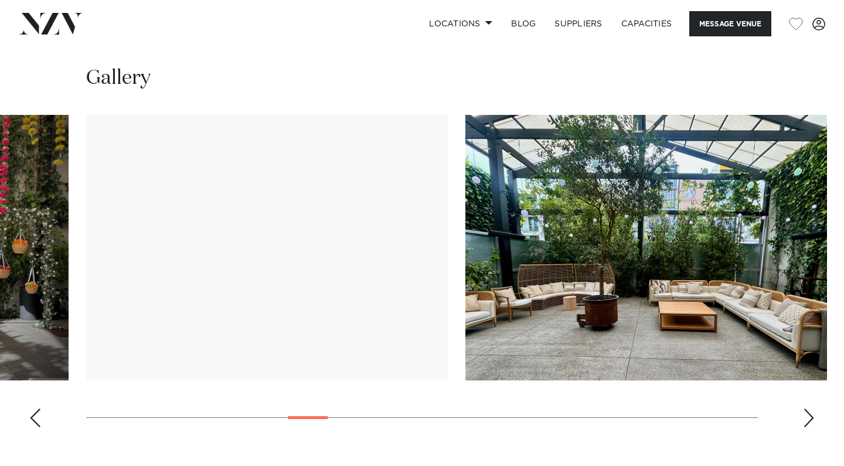
click at [812, 422] on div "Next slide" at bounding box center [809, 418] width 12 height 19
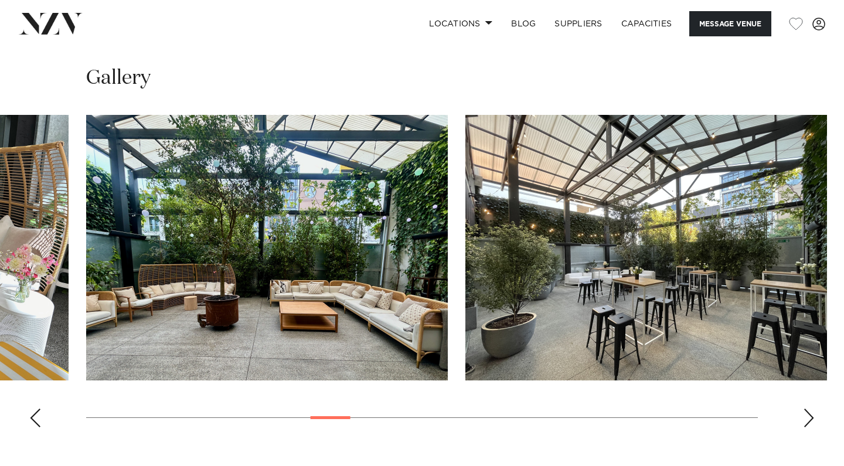
click at [812, 422] on div "Next slide" at bounding box center [809, 418] width 12 height 19
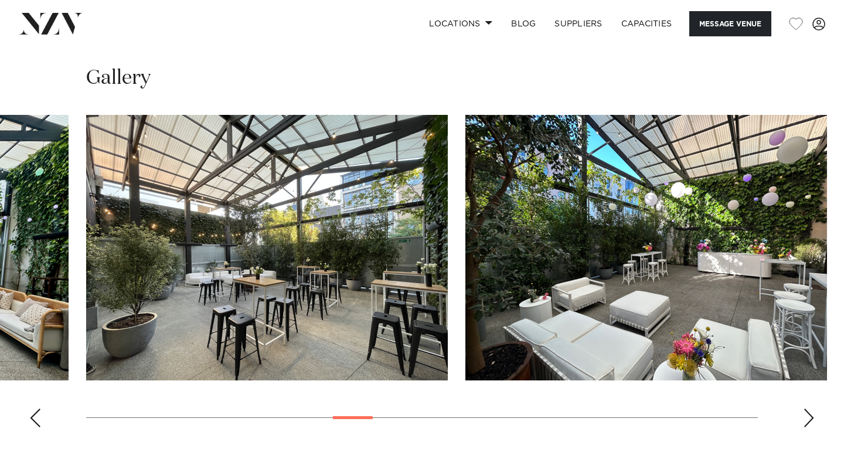
click at [812, 422] on div "Next slide" at bounding box center [809, 418] width 12 height 19
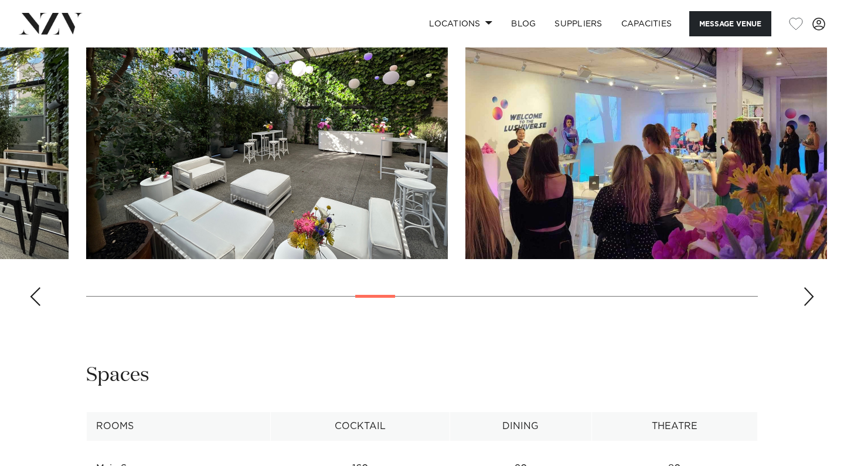
scroll to position [1350, 0]
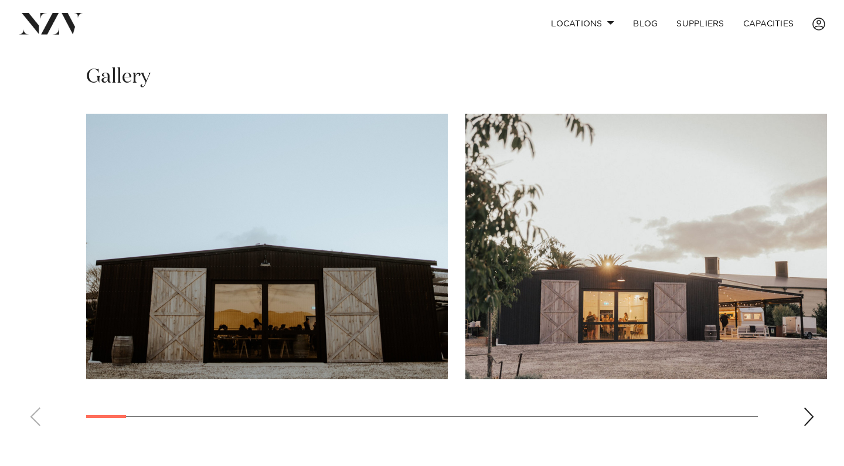
scroll to position [757, 0]
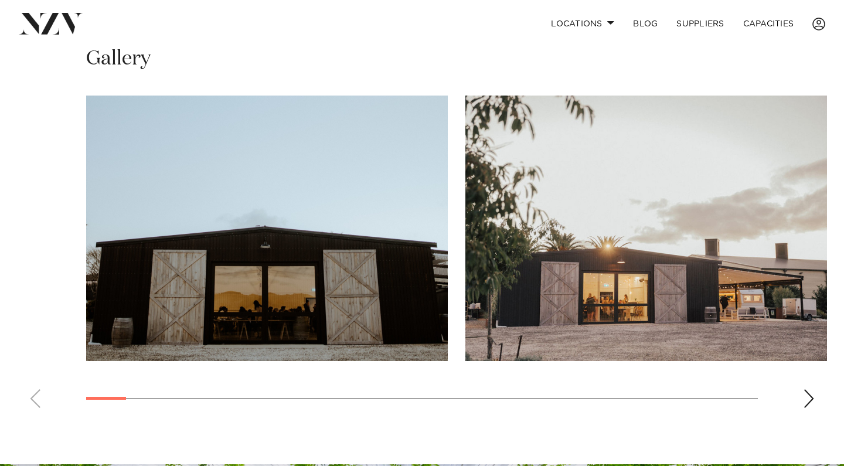
click at [801, 399] on swiper-container at bounding box center [422, 257] width 844 height 322
click at [810, 395] on div "Next slide" at bounding box center [809, 398] width 12 height 19
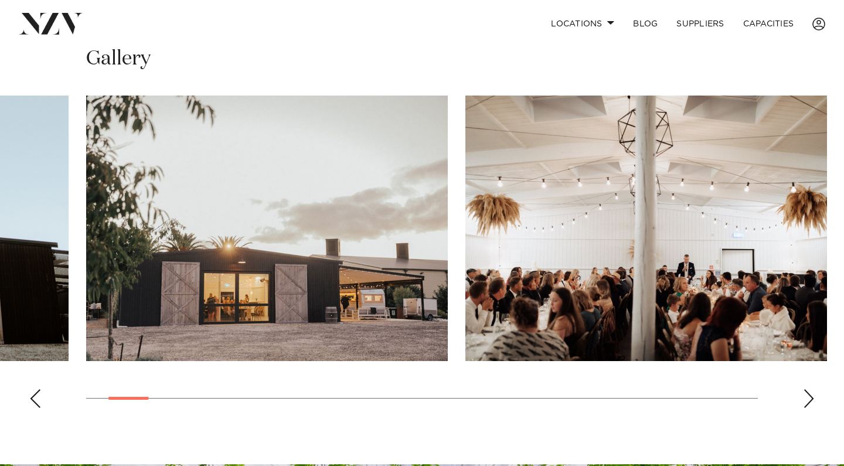
click at [811, 395] on div "Next slide" at bounding box center [809, 398] width 12 height 19
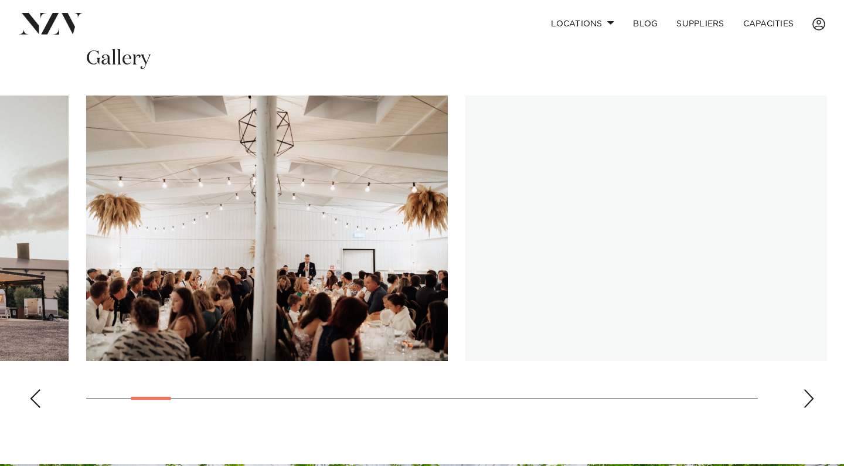
click at [811, 395] on div "Next slide" at bounding box center [809, 398] width 12 height 19
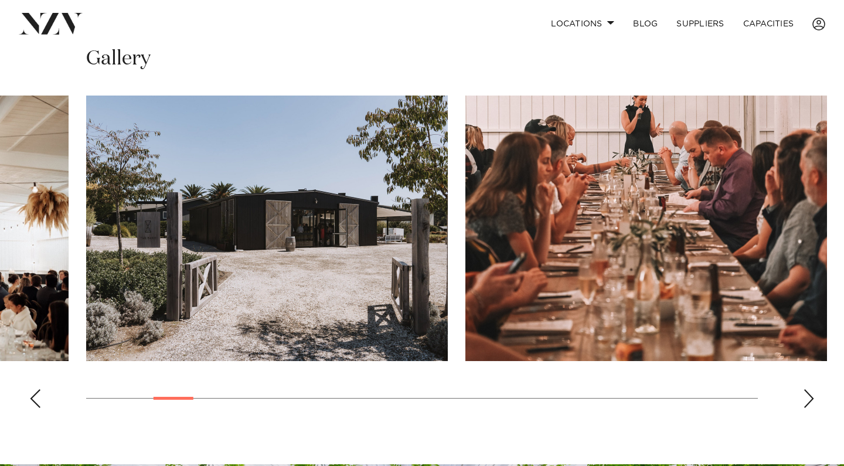
click at [811, 395] on div "Next slide" at bounding box center [809, 398] width 12 height 19
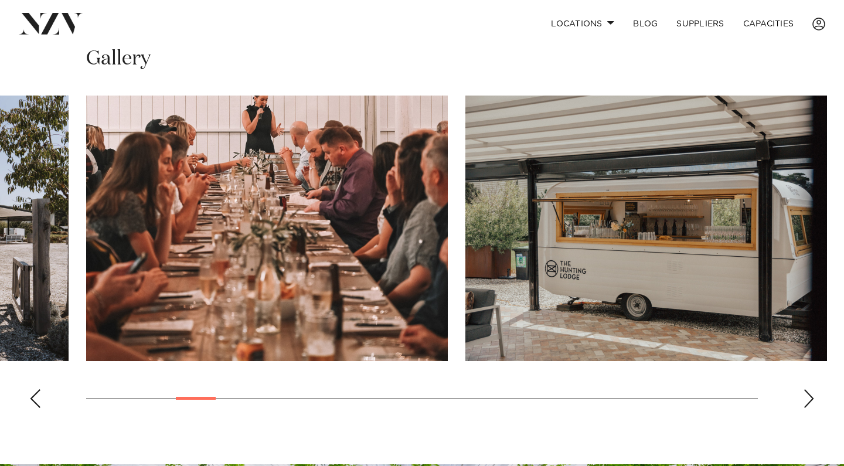
click at [811, 395] on div "Next slide" at bounding box center [809, 398] width 12 height 19
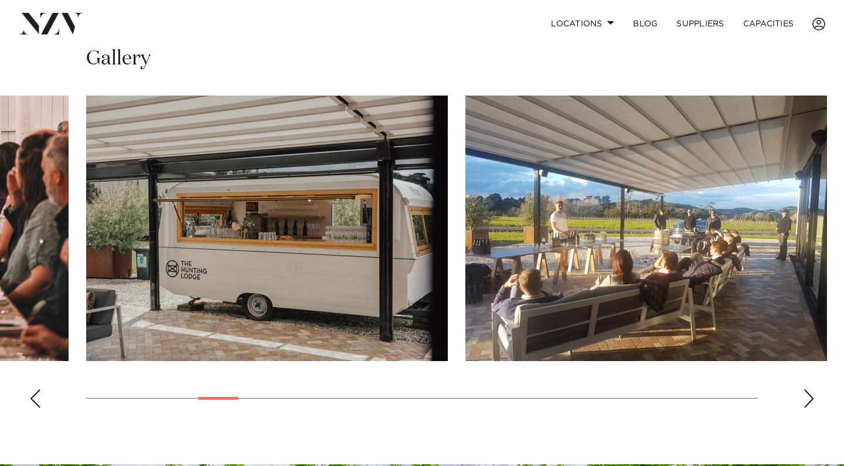
click at [811, 395] on div "Next slide" at bounding box center [809, 398] width 12 height 19
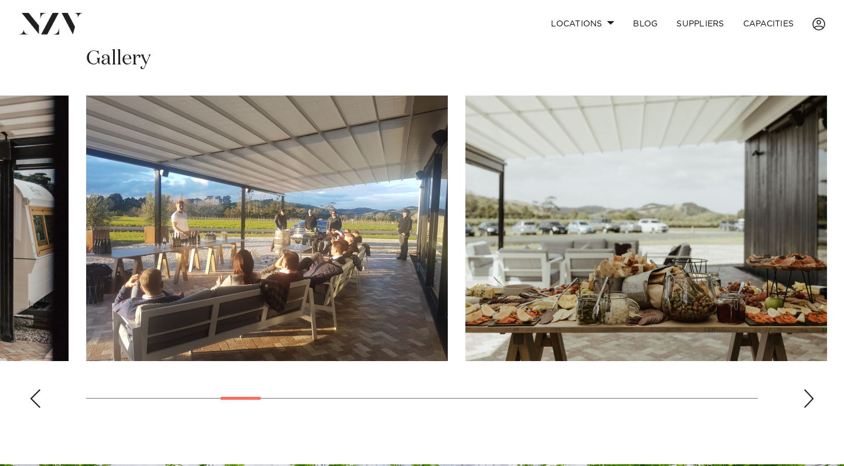
click at [811, 395] on div "Next slide" at bounding box center [809, 398] width 12 height 19
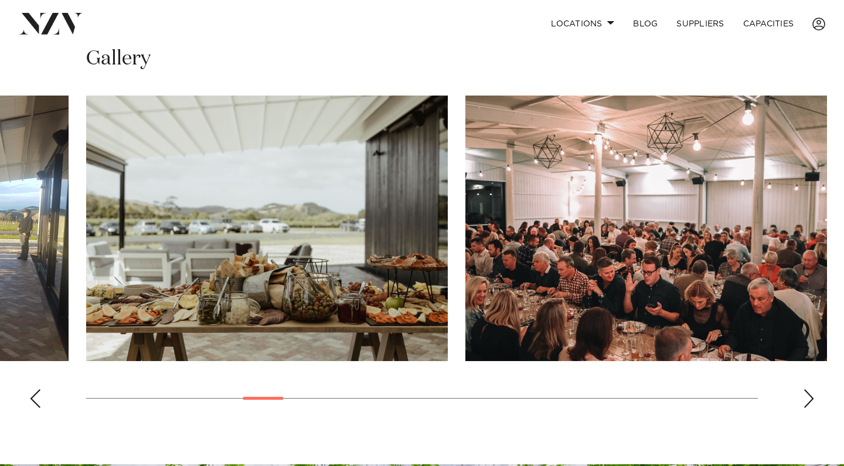
click at [811, 395] on div "Next slide" at bounding box center [809, 398] width 12 height 19
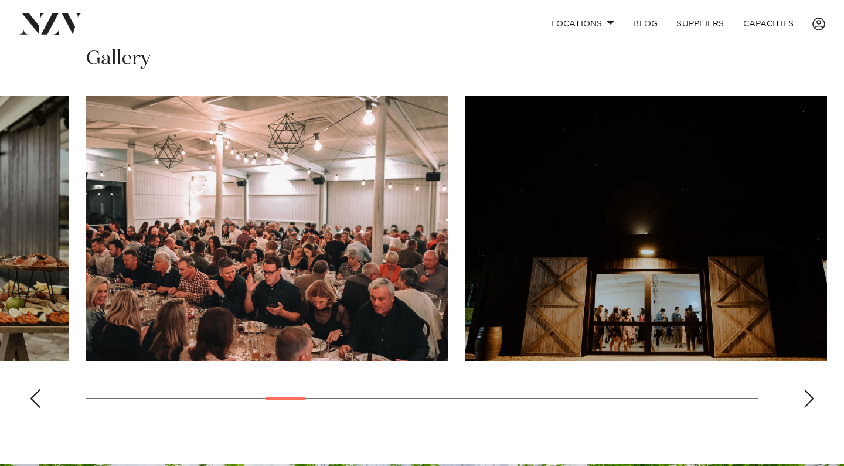
click at [811, 395] on div "Next slide" at bounding box center [809, 398] width 12 height 19
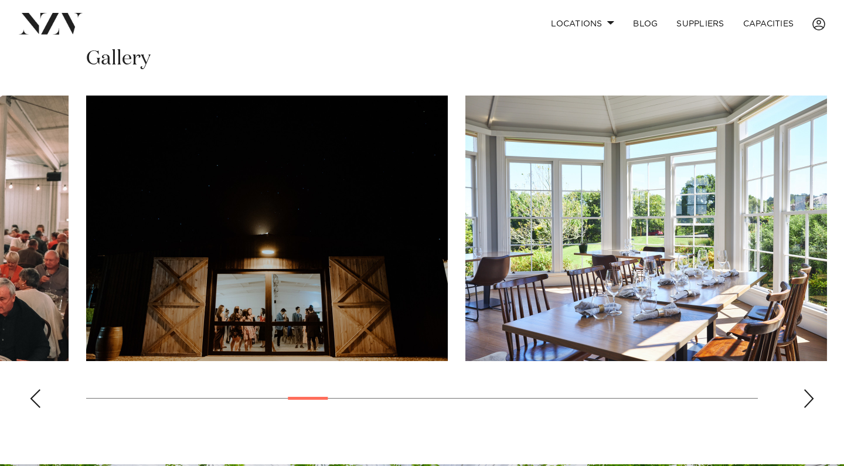
click at [811, 395] on div "Next slide" at bounding box center [809, 398] width 12 height 19
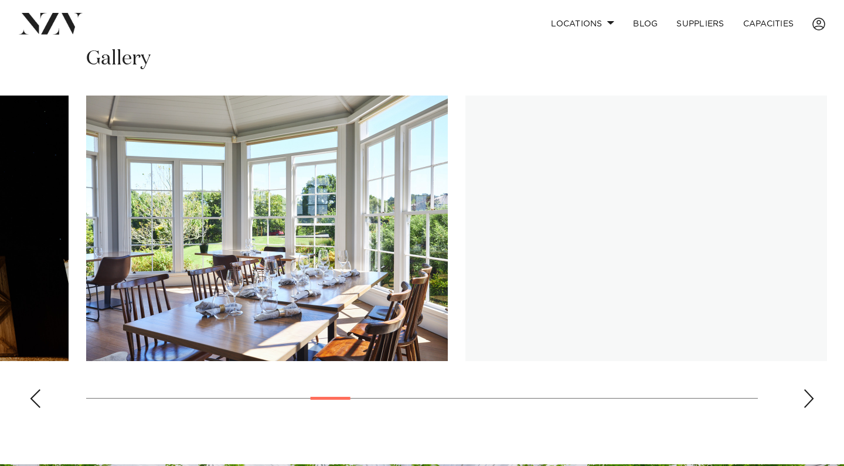
click at [810, 394] on div "Next slide" at bounding box center [809, 398] width 12 height 19
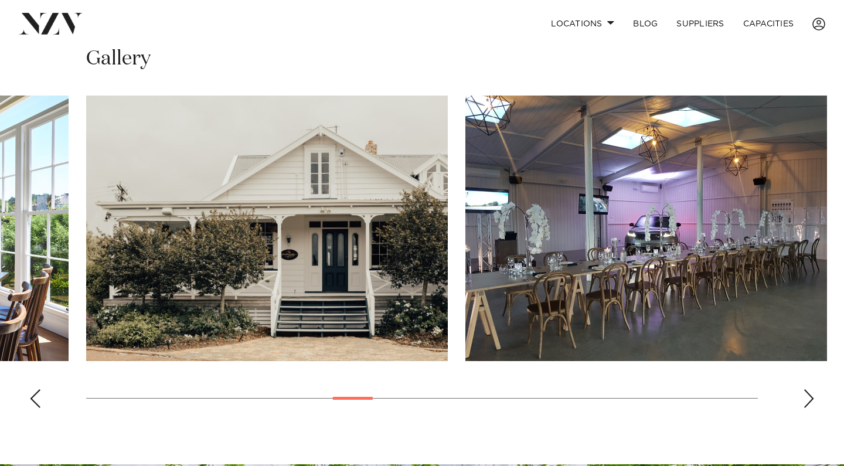
click at [810, 394] on div "Next slide" at bounding box center [809, 398] width 12 height 19
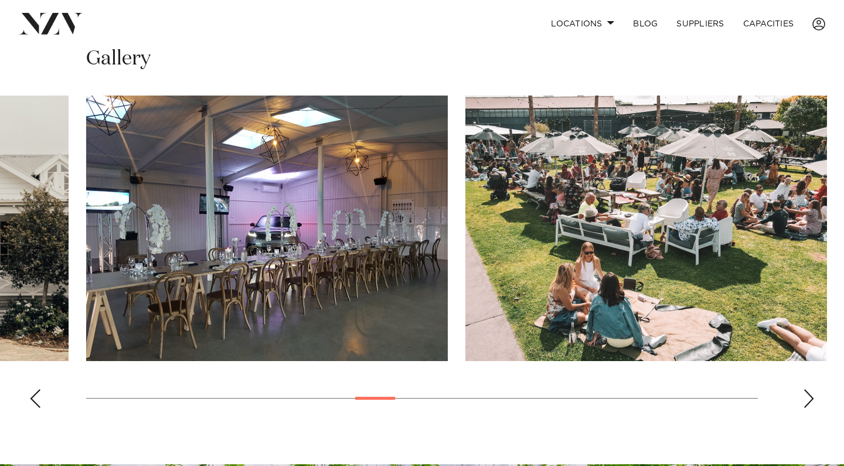
click at [808, 397] on div "Next slide" at bounding box center [809, 398] width 12 height 19
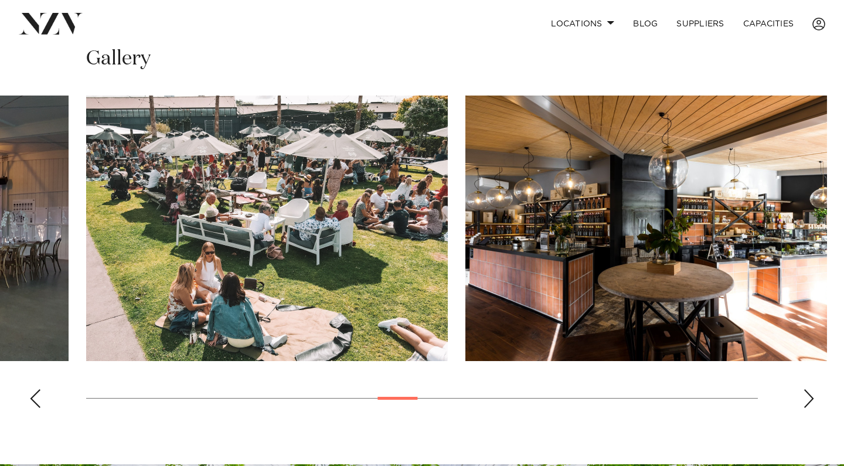
click at [808, 397] on div "Next slide" at bounding box center [809, 398] width 12 height 19
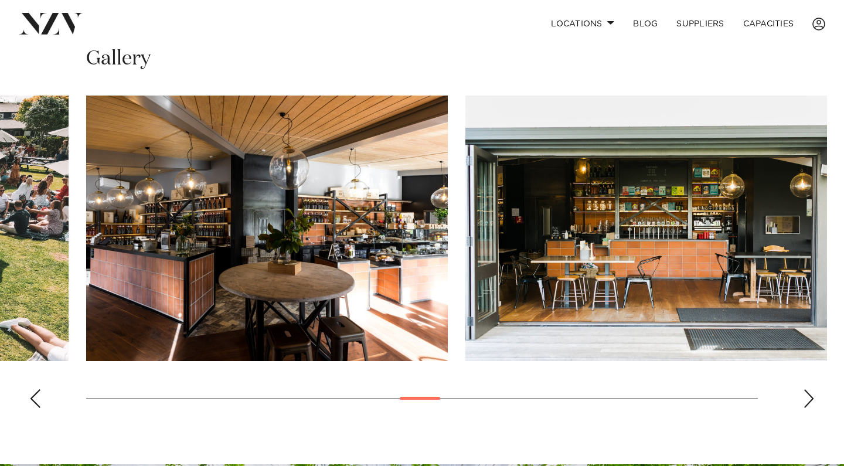
click at [808, 397] on div "Next slide" at bounding box center [809, 398] width 12 height 19
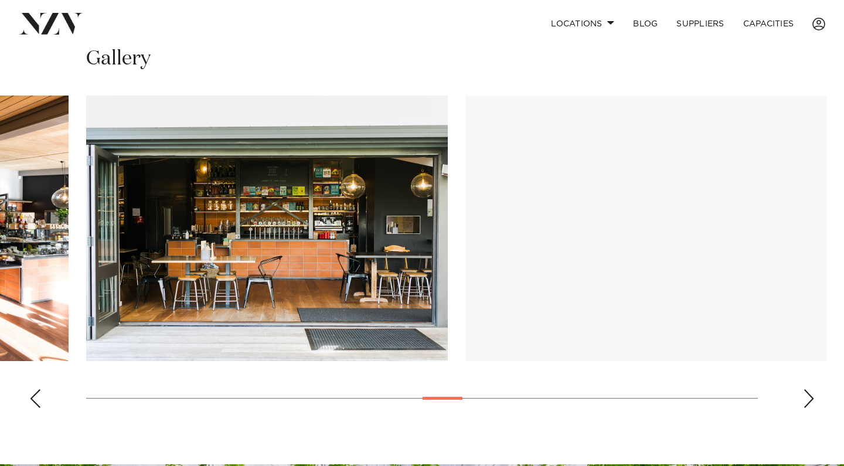
click at [808, 397] on div "Next slide" at bounding box center [809, 398] width 12 height 19
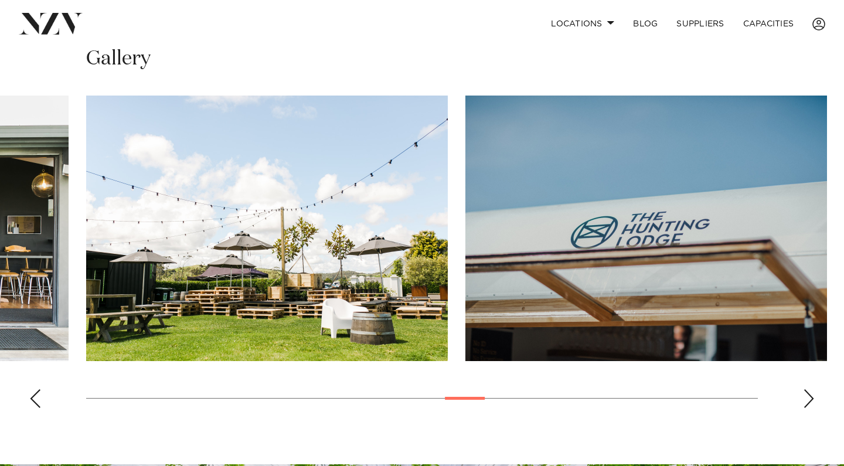
click at [808, 397] on div "Next slide" at bounding box center [809, 398] width 12 height 19
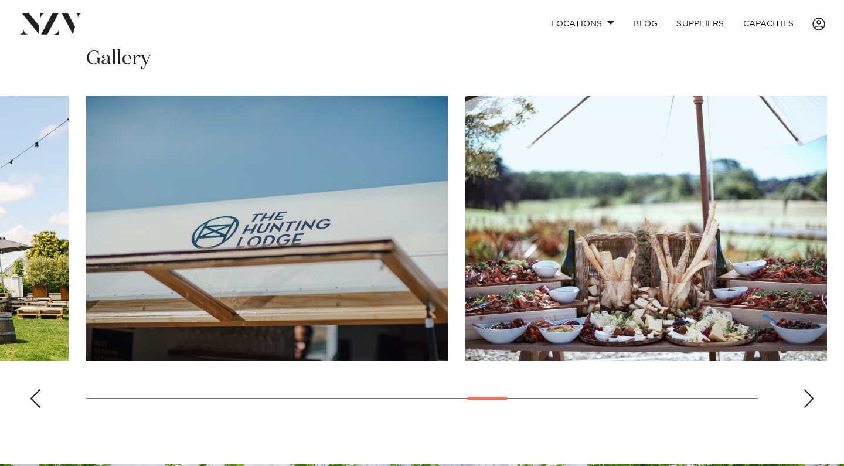
click at [808, 399] on div "Next slide" at bounding box center [809, 398] width 12 height 19
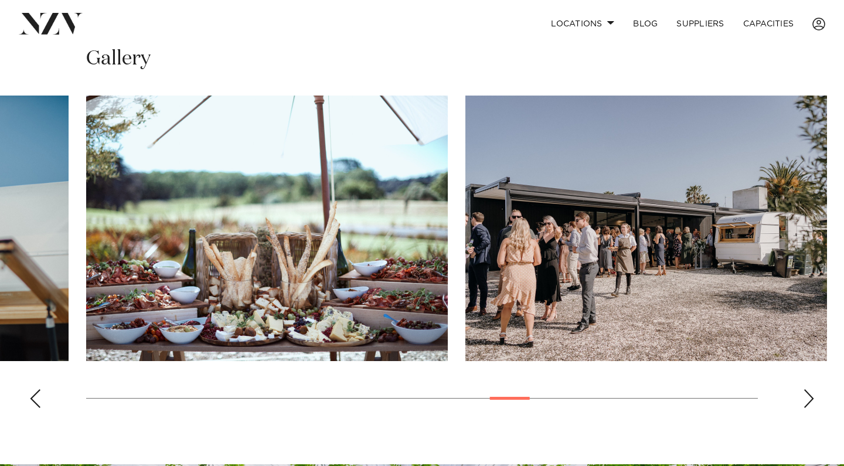
click at [808, 399] on div "Next slide" at bounding box center [809, 398] width 12 height 19
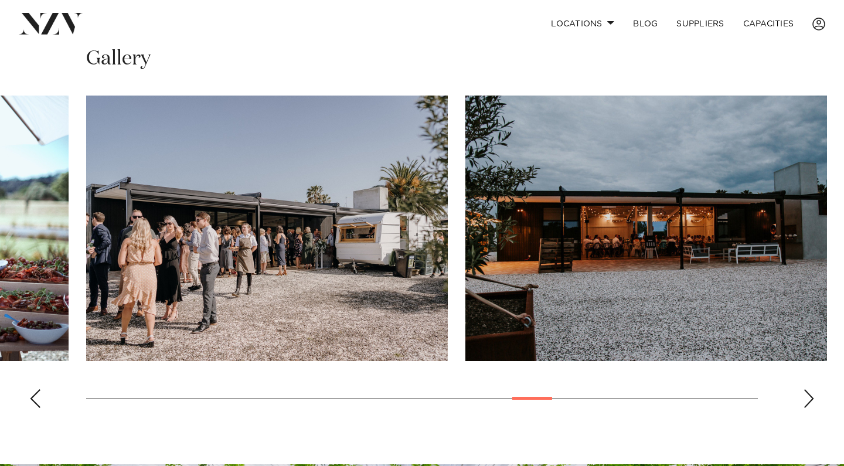
click at [808, 399] on div "Next slide" at bounding box center [809, 398] width 12 height 19
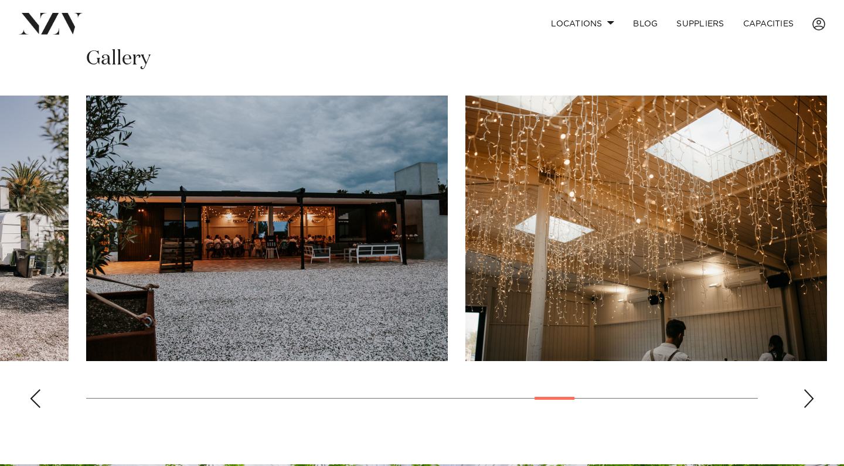
click at [808, 399] on div "Next slide" at bounding box center [809, 398] width 12 height 19
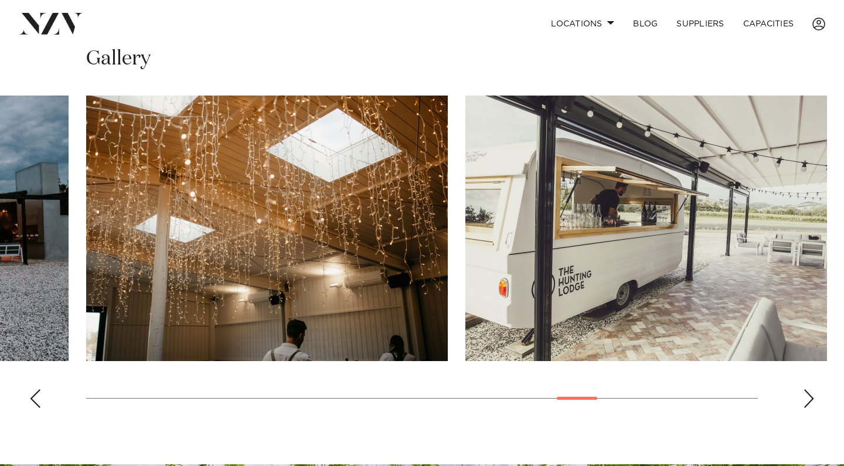
click at [808, 399] on div "Next slide" at bounding box center [809, 398] width 12 height 19
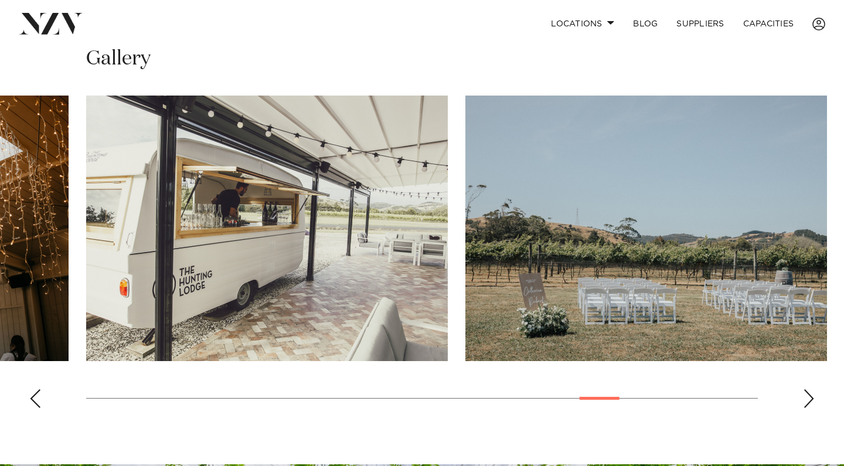
click at [808, 399] on div "Next slide" at bounding box center [809, 398] width 12 height 19
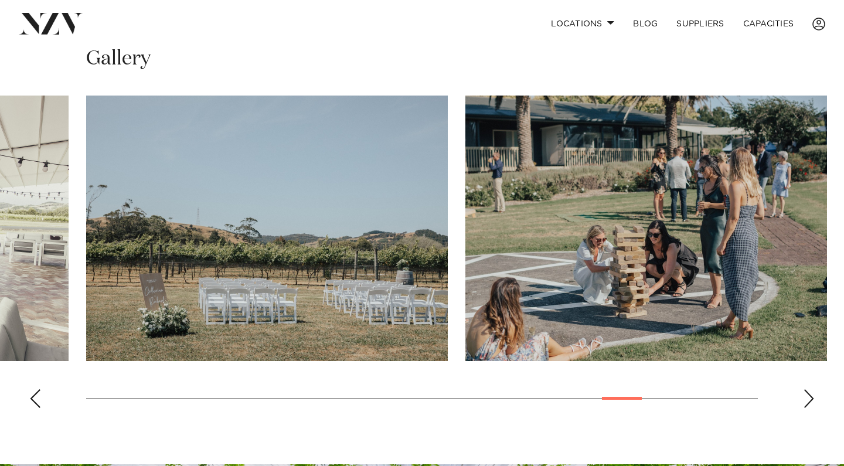
click at [808, 399] on div "Next slide" at bounding box center [809, 398] width 12 height 19
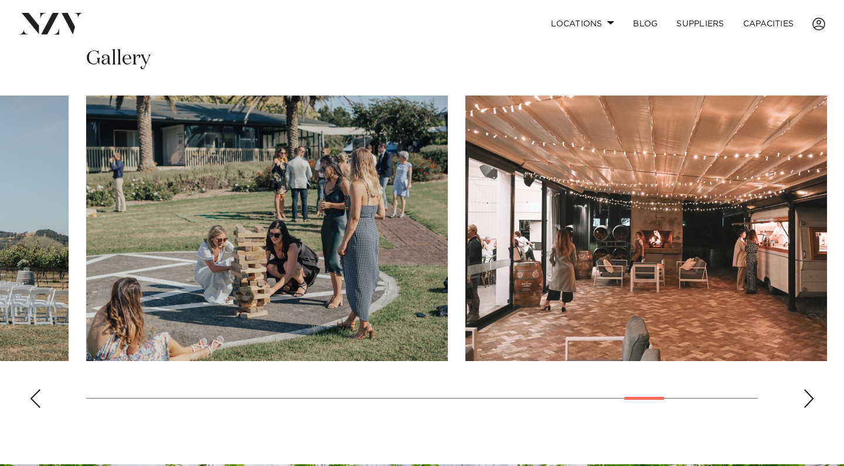
click at [808, 399] on div "Next slide" at bounding box center [809, 398] width 12 height 19
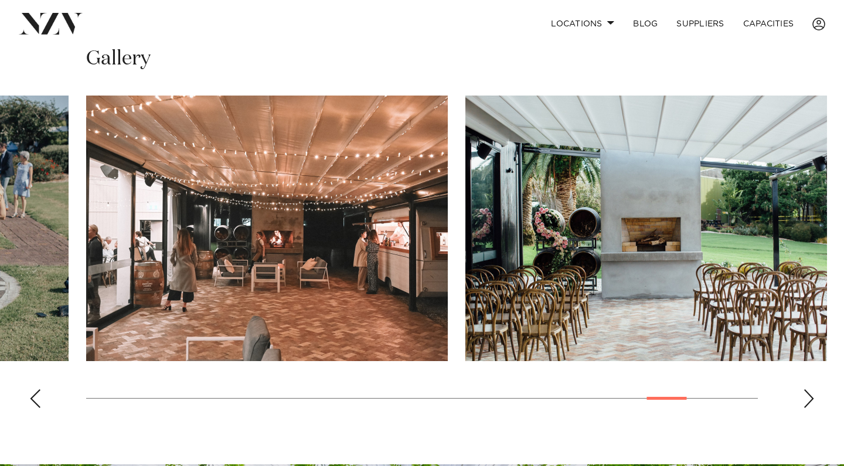
click at [808, 399] on div "Next slide" at bounding box center [809, 398] width 12 height 19
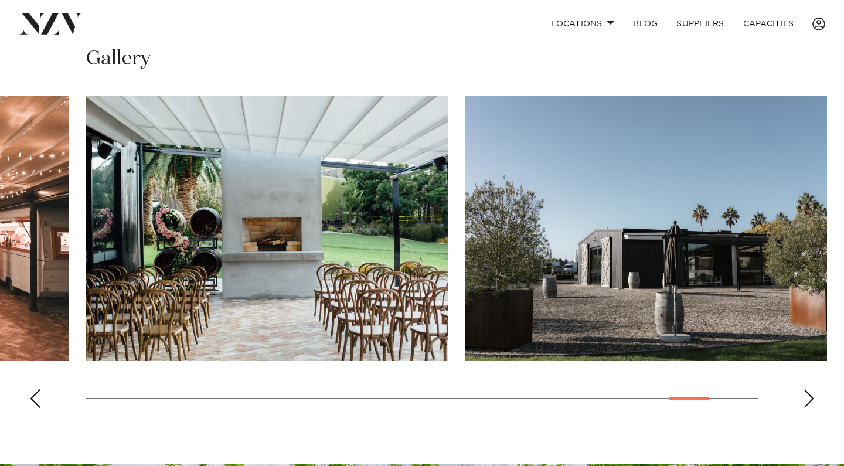
click at [808, 399] on div "Next slide" at bounding box center [809, 398] width 12 height 19
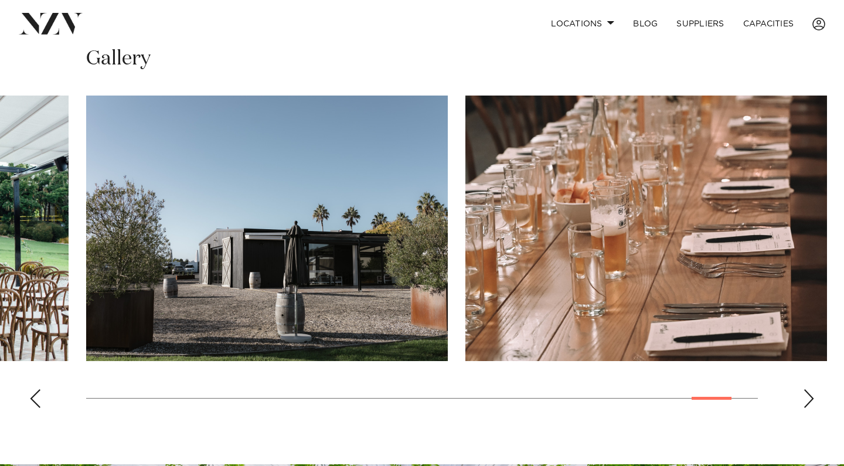
click at [808, 399] on div "Next slide" at bounding box center [809, 398] width 12 height 19
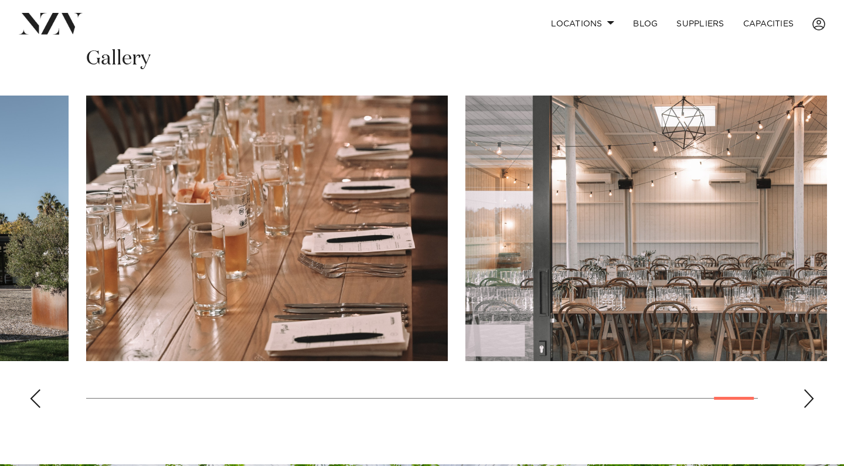
click at [808, 399] on div "Next slide" at bounding box center [809, 398] width 12 height 19
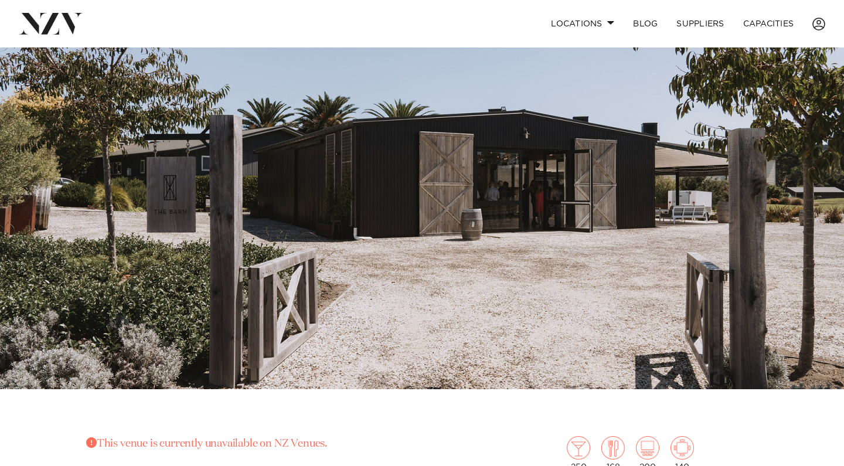
scroll to position [0, 0]
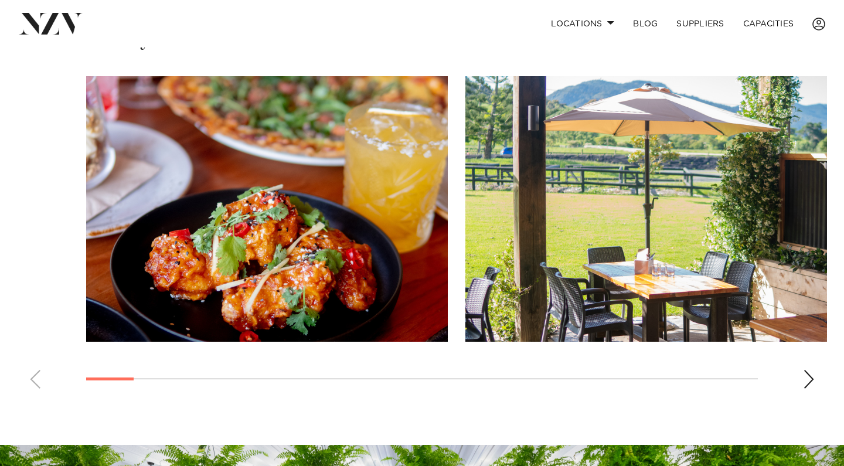
scroll to position [781, 0]
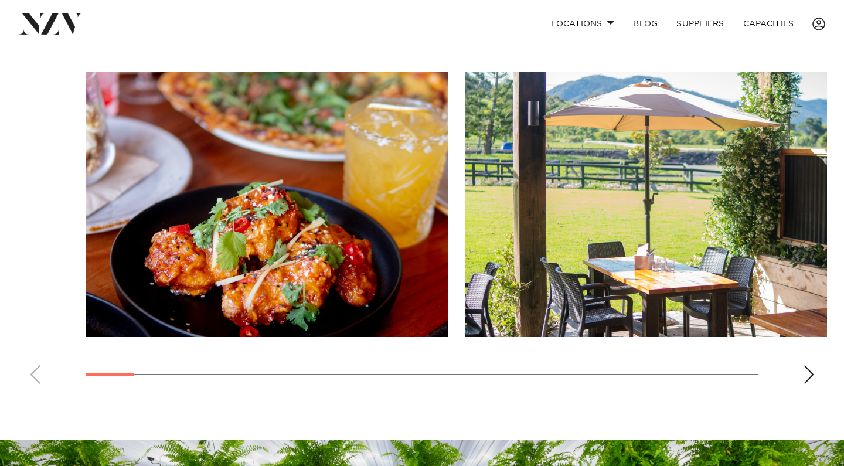
click at [803, 373] on div "Next slide" at bounding box center [809, 374] width 12 height 19
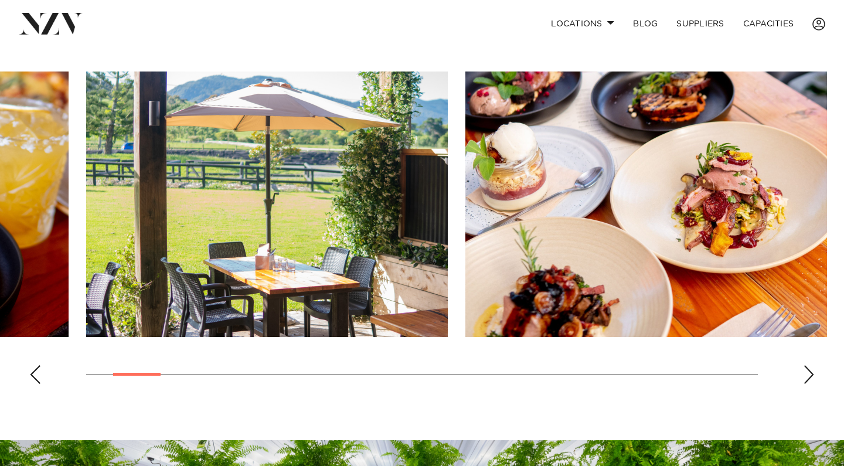
click at [807, 373] on div "Next slide" at bounding box center [809, 374] width 12 height 19
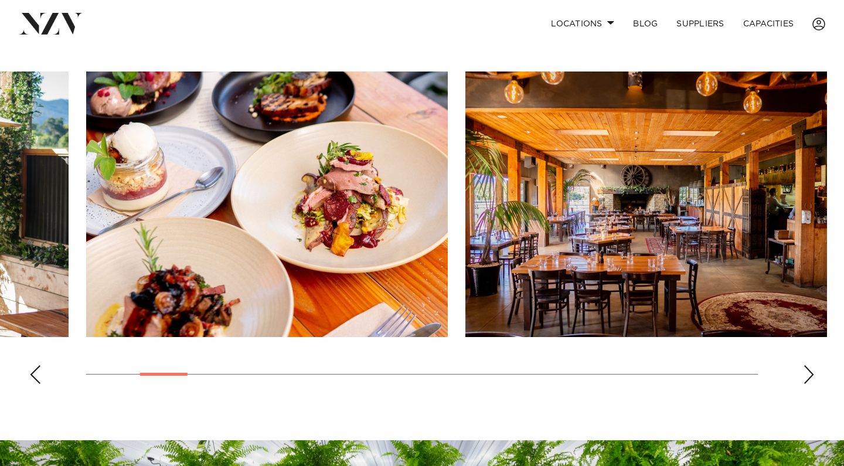
click at [807, 373] on div "Next slide" at bounding box center [809, 374] width 12 height 19
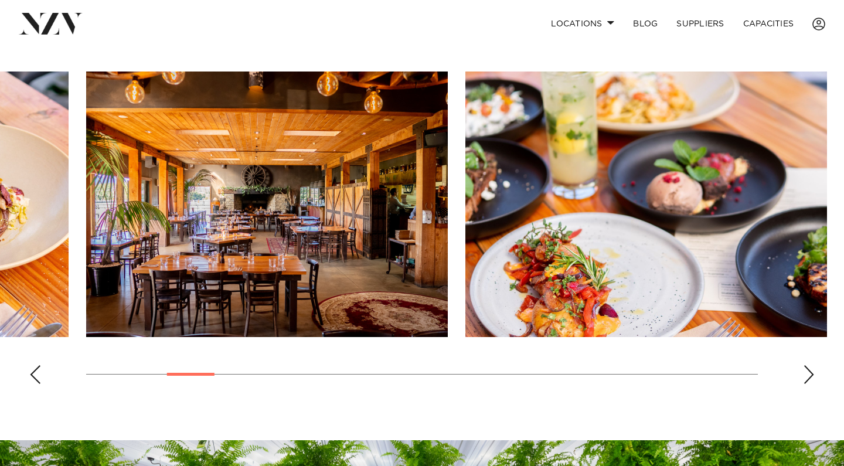
click at [807, 373] on div "Next slide" at bounding box center [809, 374] width 12 height 19
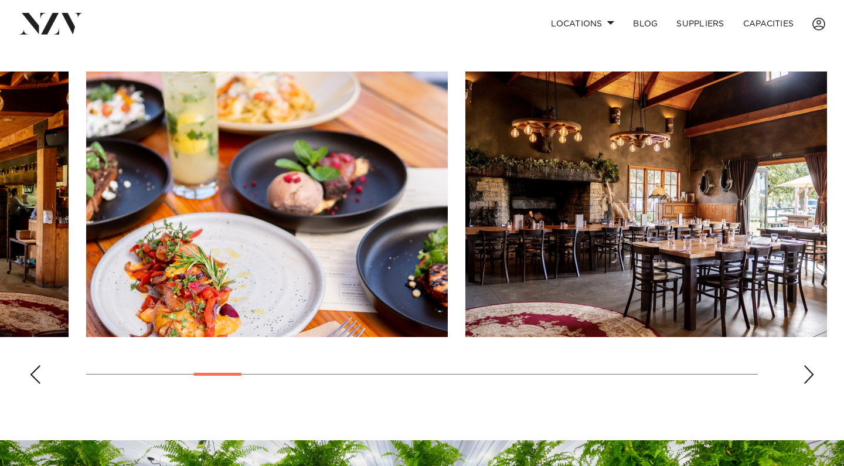
click at [807, 373] on div "Next slide" at bounding box center [809, 374] width 12 height 19
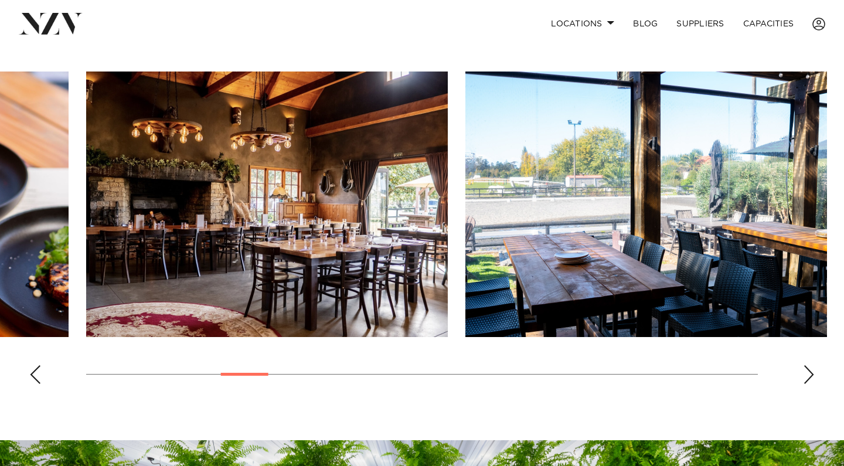
click at [807, 373] on div "Next slide" at bounding box center [809, 374] width 12 height 19
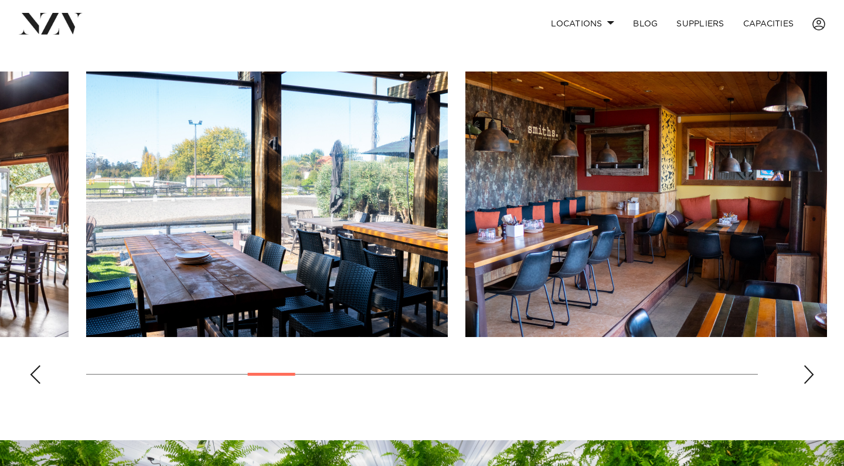
click at [807, 373] on div "Next slide" at bounding box center [809, 374] width 12 height 19
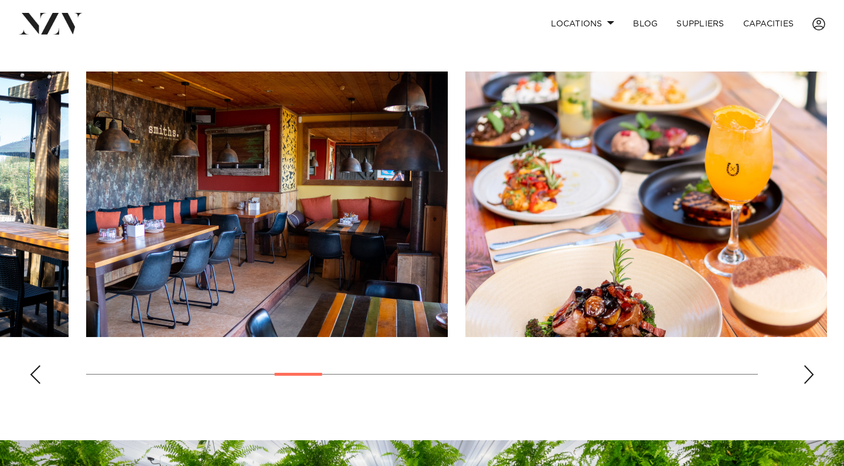
click at [808, 370] on div "Next slide" at bounding box center [809, 374] width 12 height 19
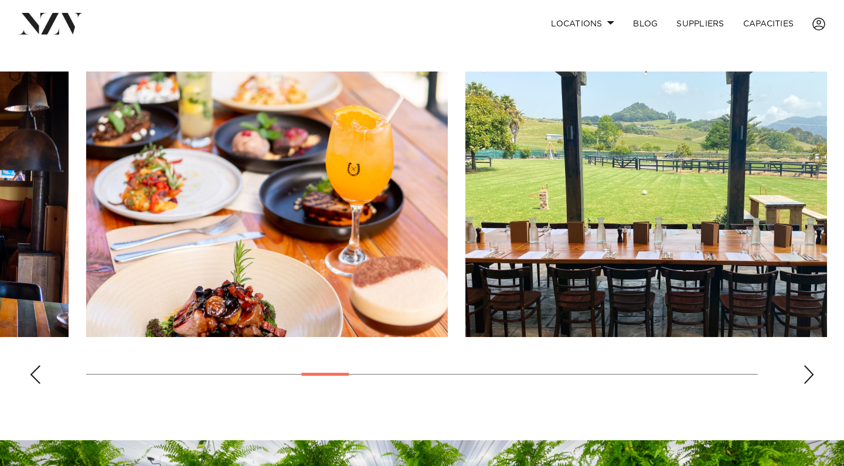
click at [808, 370] on div "Next slide" at bounding box center [809, 374] width 12 height 19
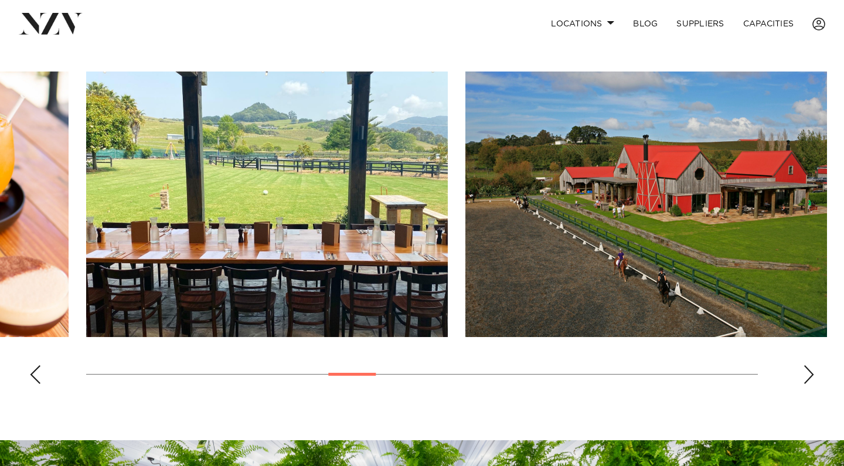
click at [813, 373] on div "Next slide" at bounding box center [809, 374] width 12 height 19
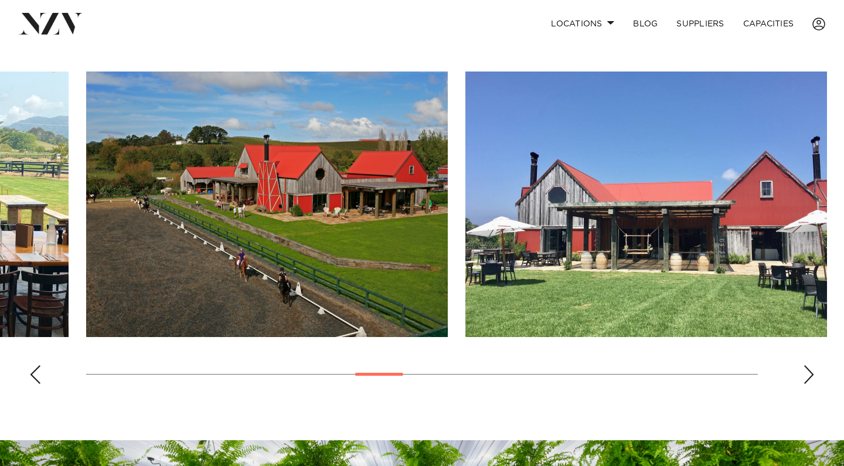
click at [813, 373] on div "Next slide" at bounding box center [809, 374] width 12 height 19
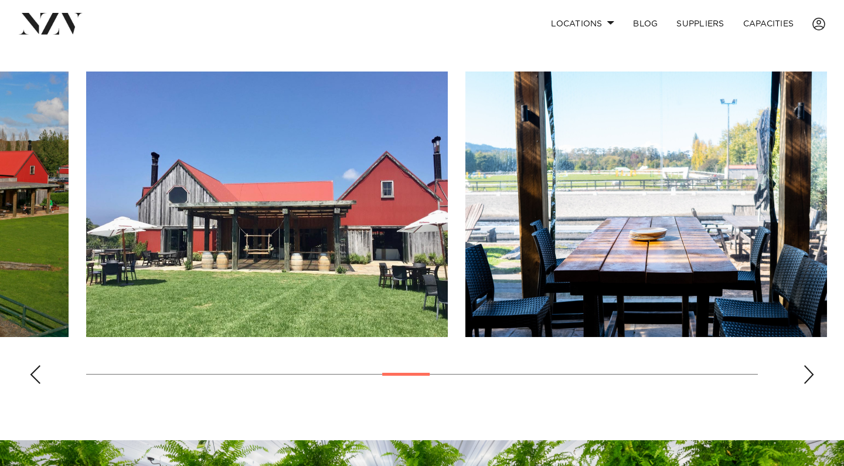
click at [813, 373] on div "Next slide" at bounding box center [809, 374] width 12 height 19
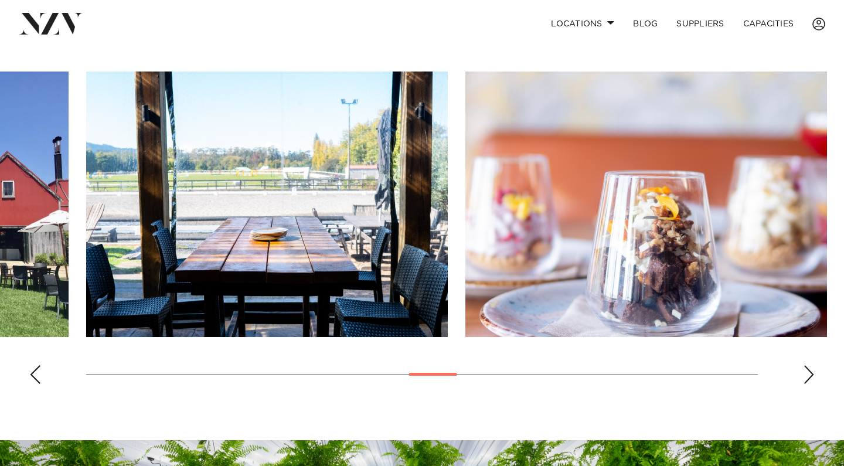
click at [813, 373] on div "Next slide" at bounding box center [809, 374] width 12 height 19
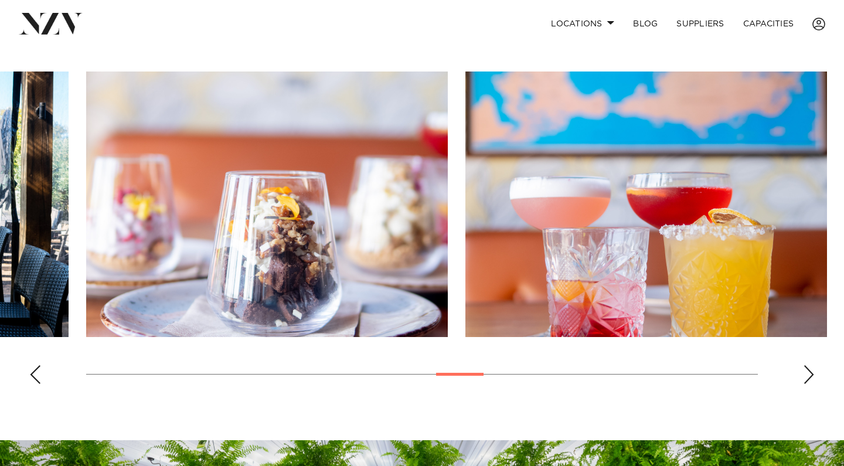
click at [813, 373] on div "Next slide" at bounding box center [809, 374] width 12 height 19
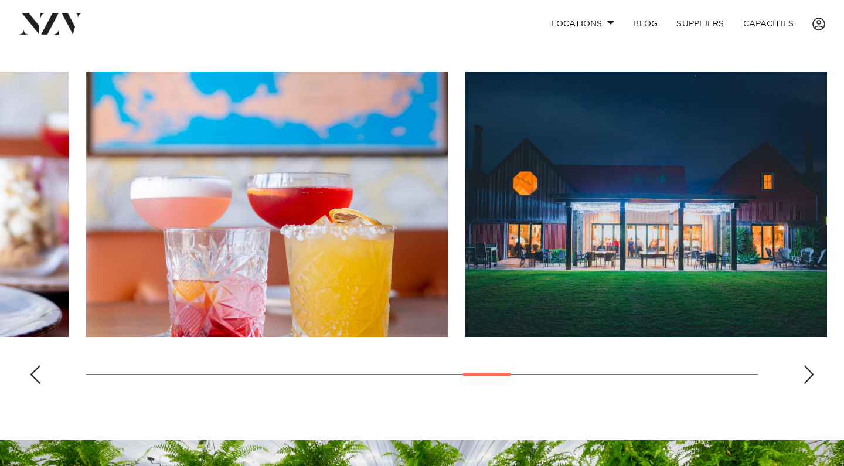
click at [813, 373] on div "Next slide" at bounding box center [809, 374] width 12 height 19
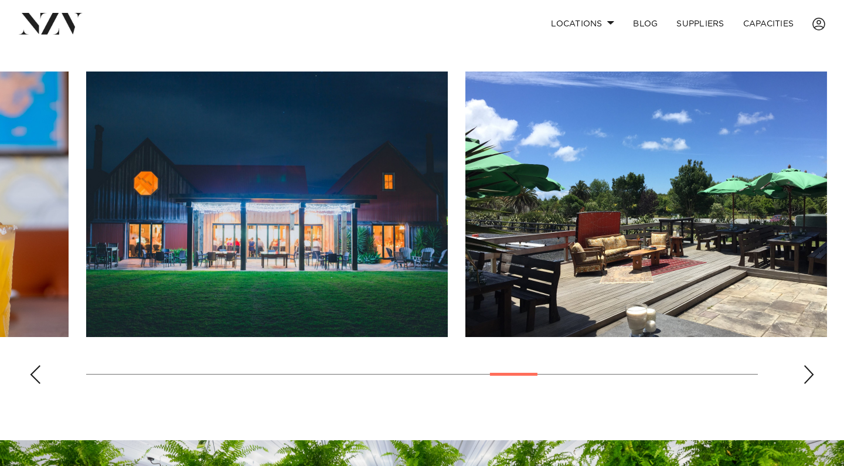
click at [808, 373] on div "Next slide" at bounding box center [809, 374] width 12 height 19
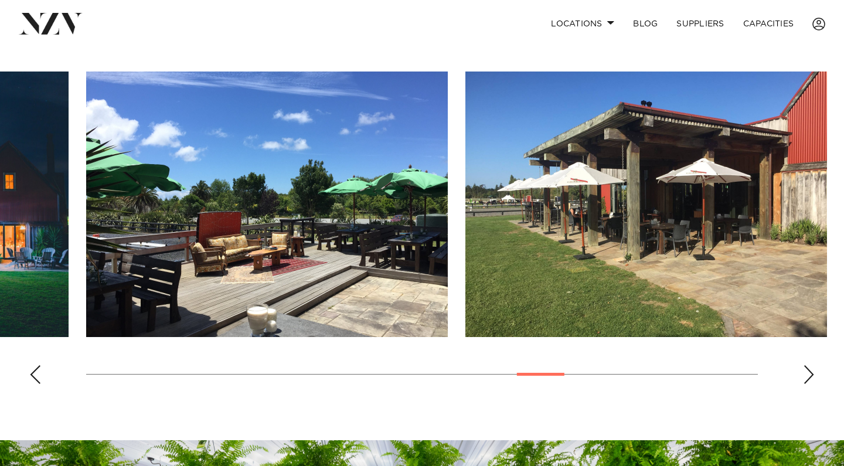
click at [808, 373] on div "Next slide" at bounding box center [809, 374] width 12 height 19
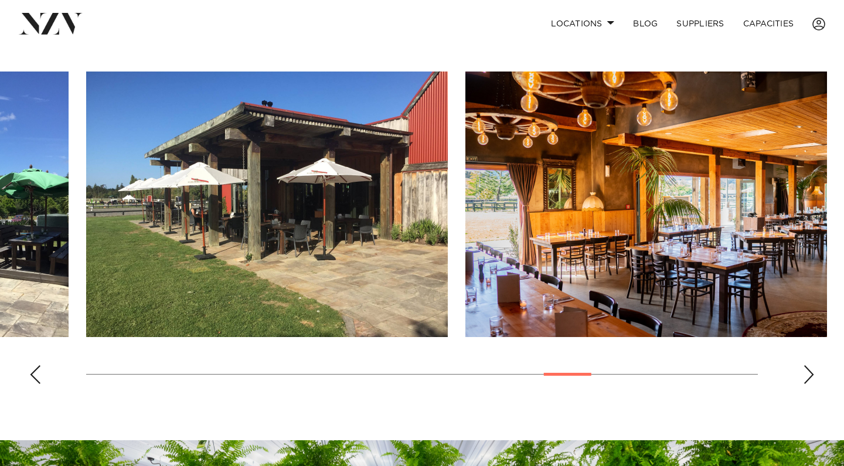
click at [808, 373] on div "Next slide" at bounding box center [809, 374] width 12 height 19
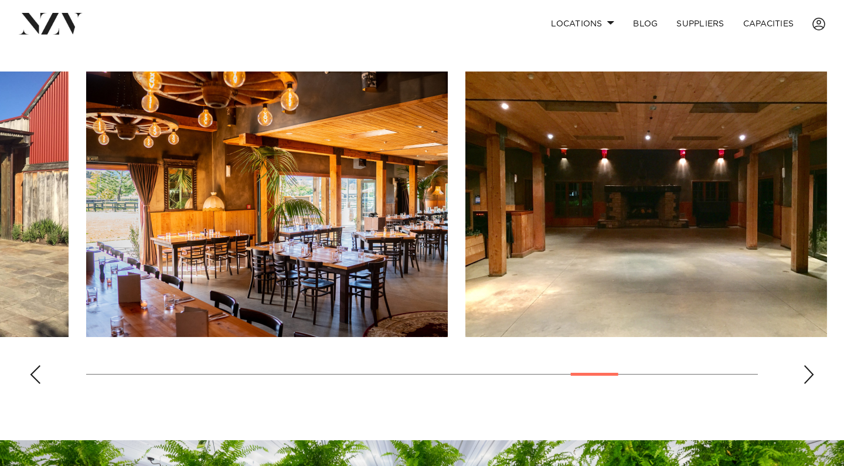
click at [808, 373] on div "Next slide" at bounding box center [809, 374] width 12 height 19
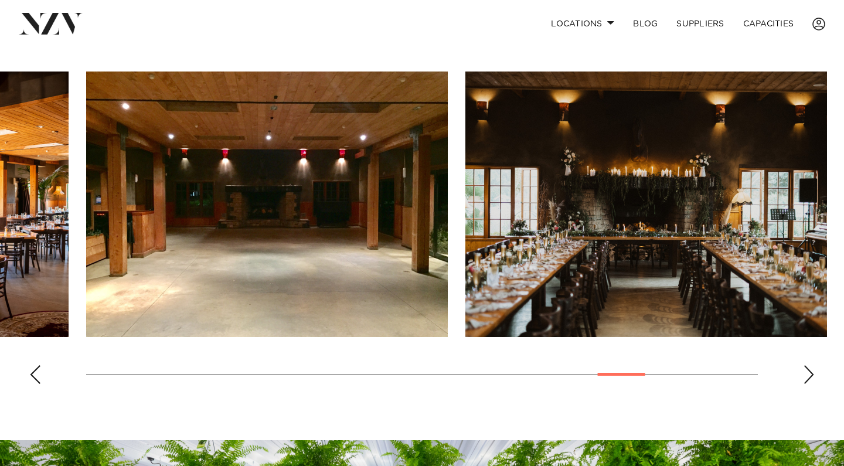
click at [808, 373] on div "Next slide" at bounding box center [809, 374] width 12 height 19
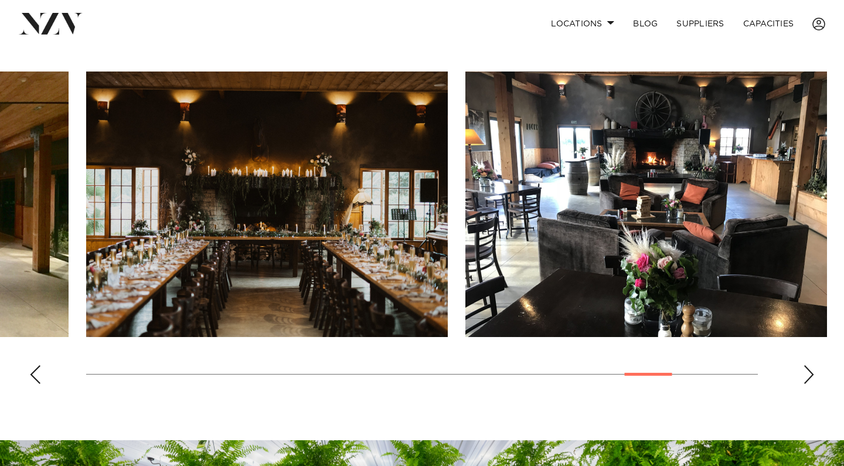
click at [808, 373] on div "Next slide" at bounding box center [809, 374] width 12 height 19
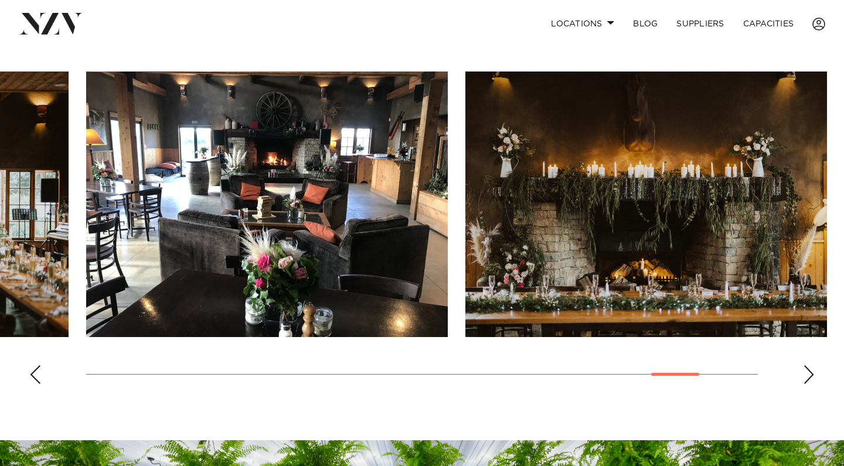
click at [808, 373] on div "Next slide" at bounding box center [809, 374] width 12 height 19
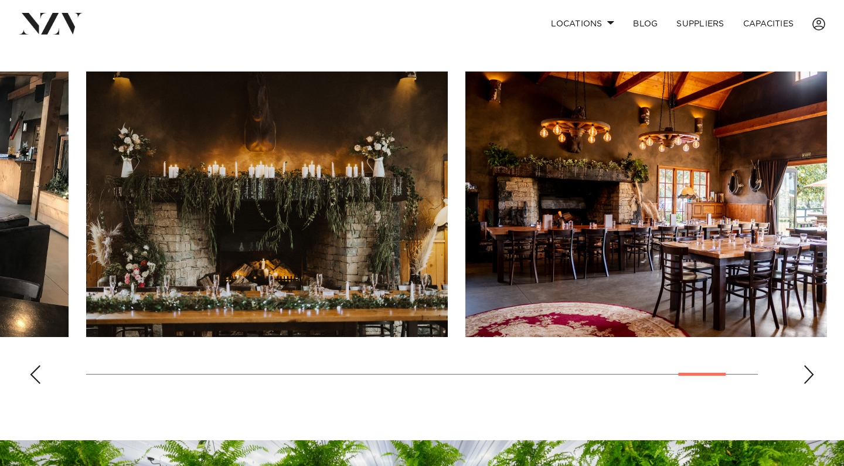
click at [808, 373] on div "Next slide" at bounding box center [809, 374] width 12 height 19
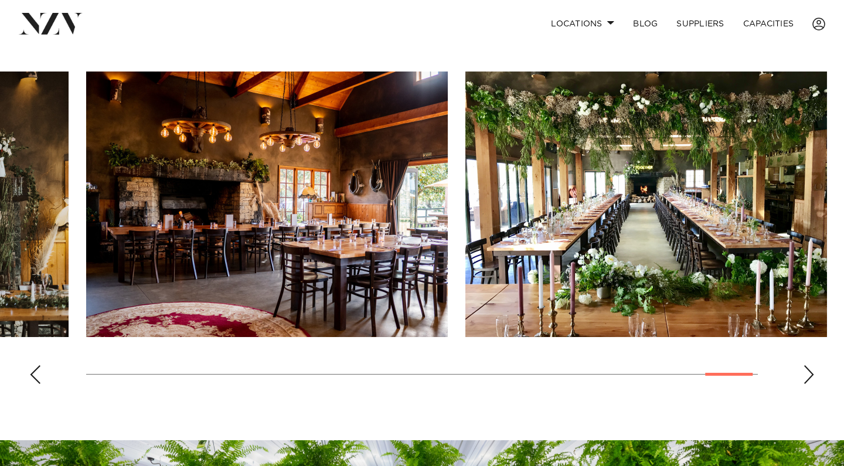
click at [808, 373] on div "Next slide" at bounding box center [809, 374] width 12 height 19
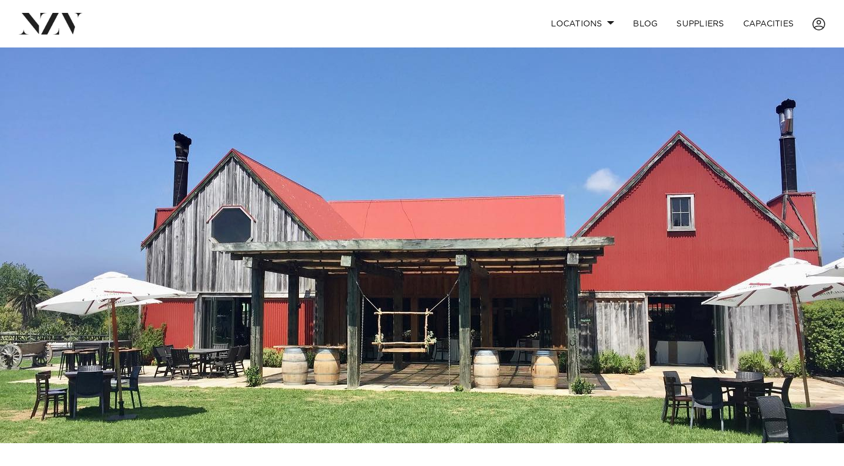
scroll to position [-1, 0]
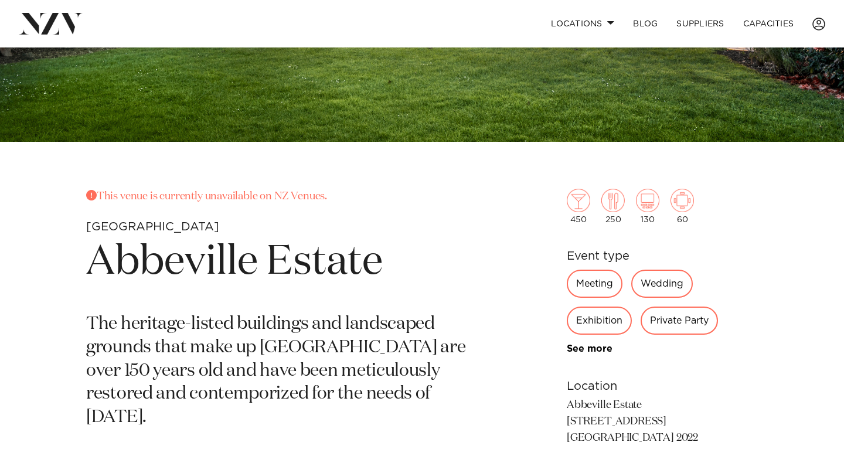
scroll to position [351, 0]
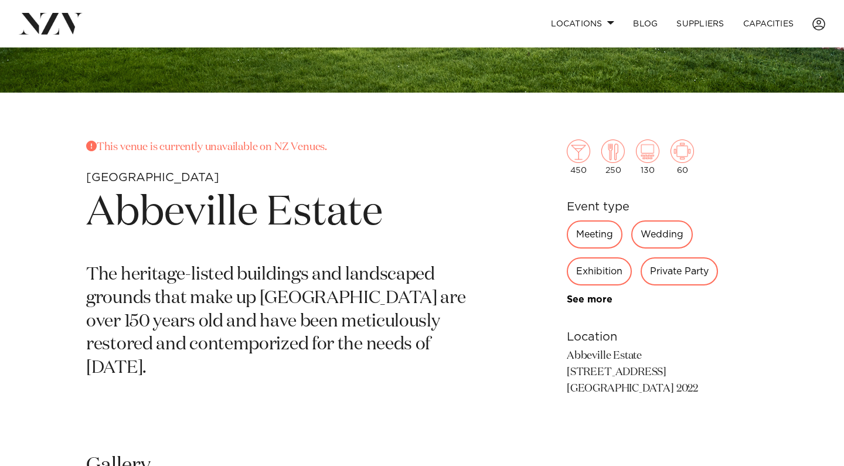
click at [190, 206] on h1 "Abbeville Estate" at bounding box center [284, 213] width 397 height 54
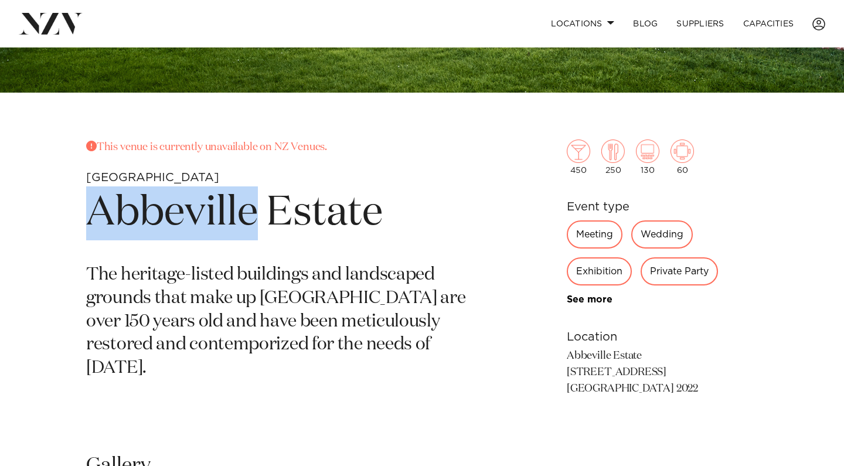
click at [190, 206] on h1 "Abbeville Estate" at bounding box center [284, 213] width 397 height 54
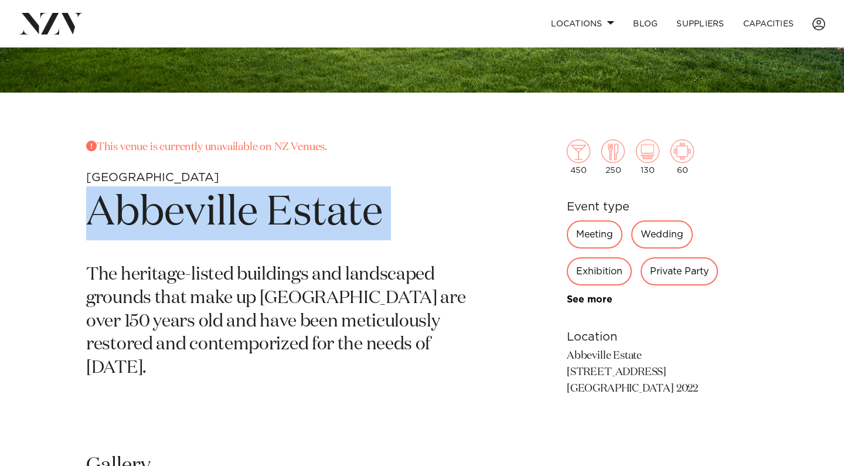
copy section "Abbeville Estate"
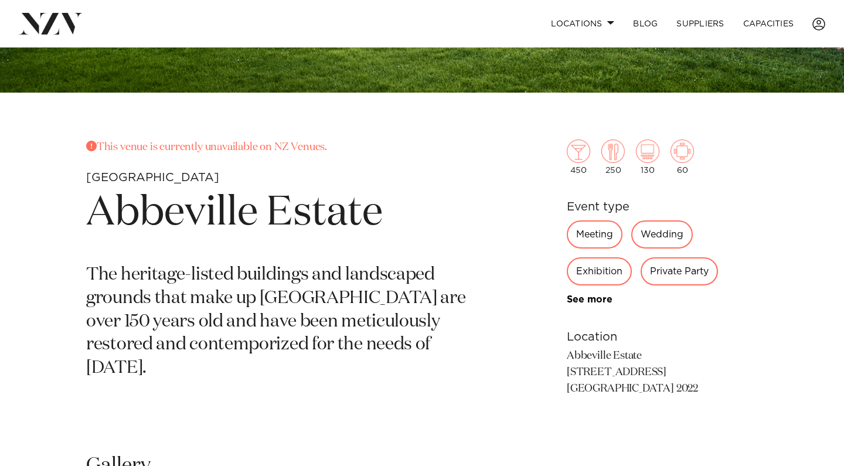
click at [229, 224] on h1 "Abbeville Estate" at bounding box center [284, 213] width 397 height 54
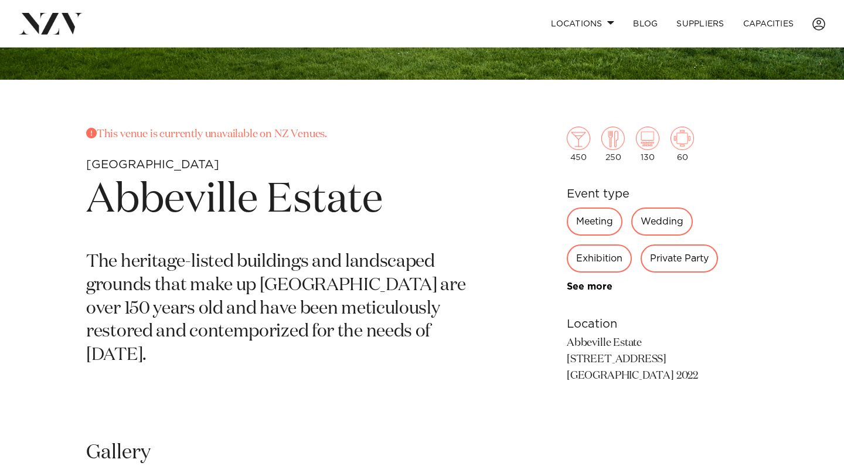
scroll to position [365, 0]
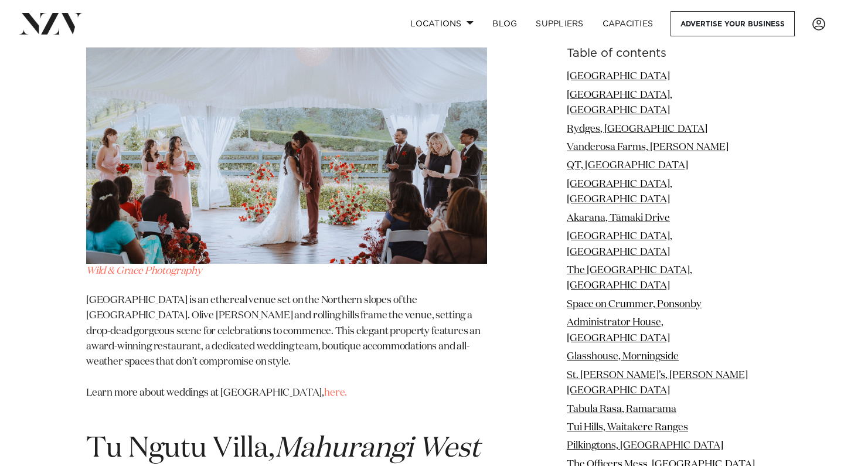
scroll to position [13067, 0]
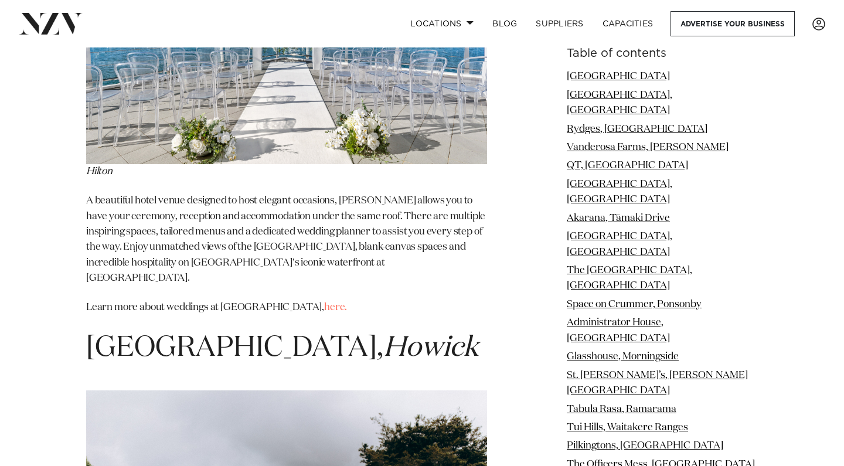
scroll to position [14671, 0]
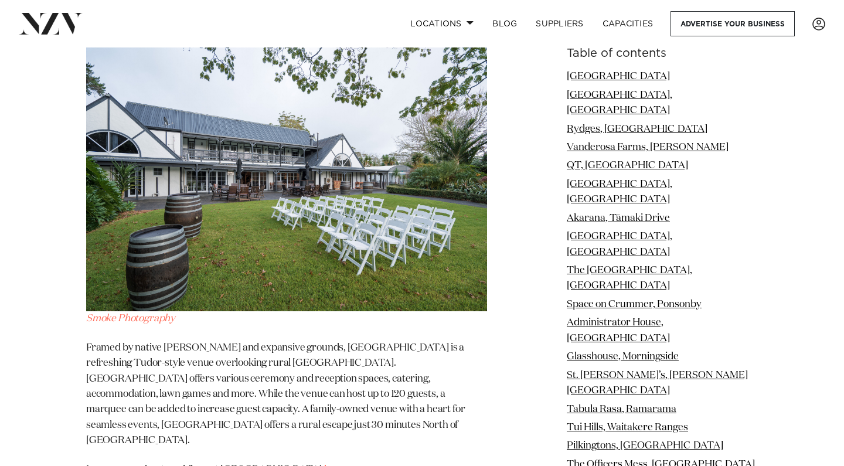
scroll to position [17036, 0]
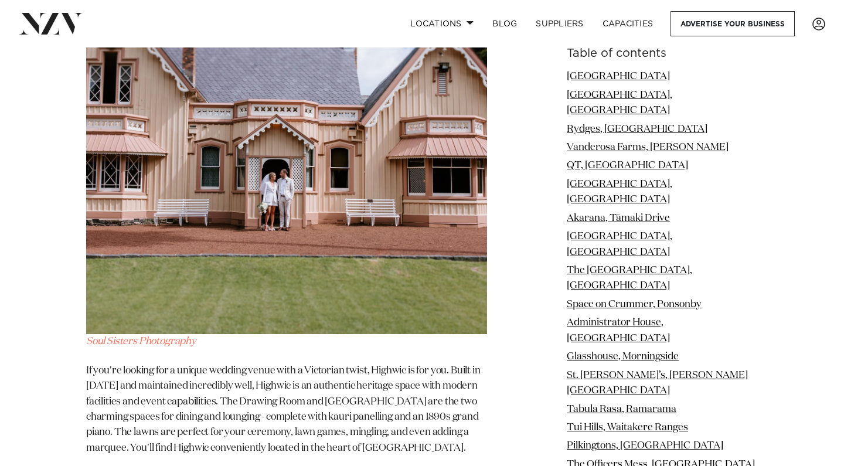
scroll to position [18669, 0]
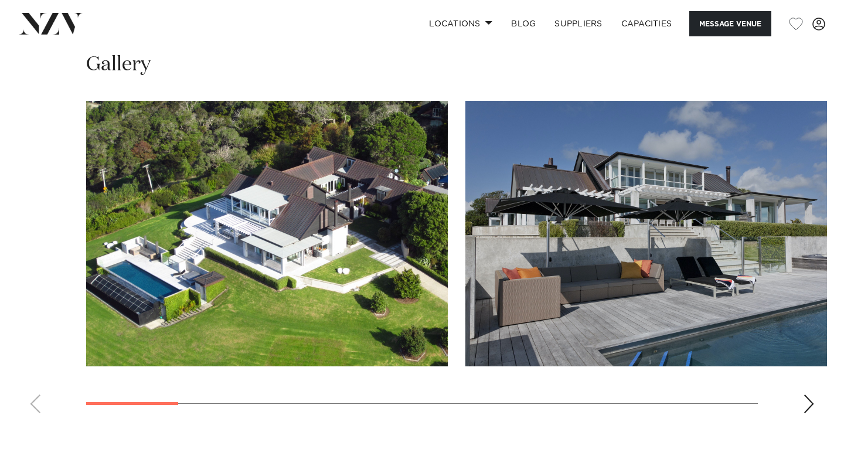
scroll to position [1018, 0]
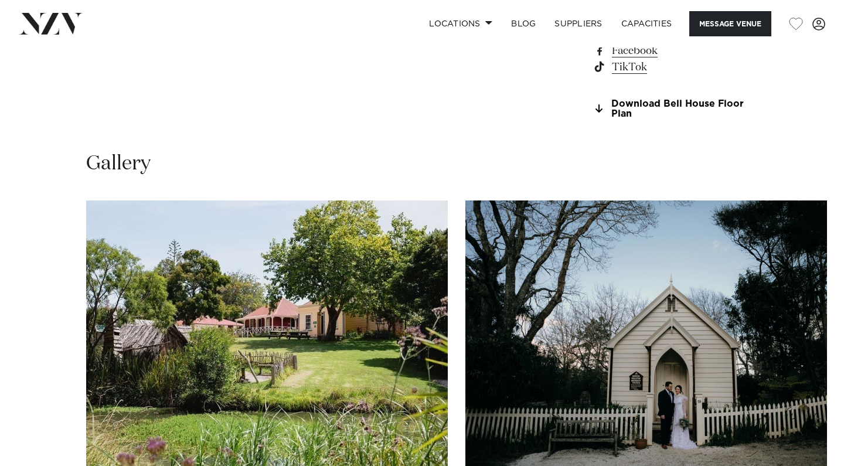
scroll to position [1067, 0]
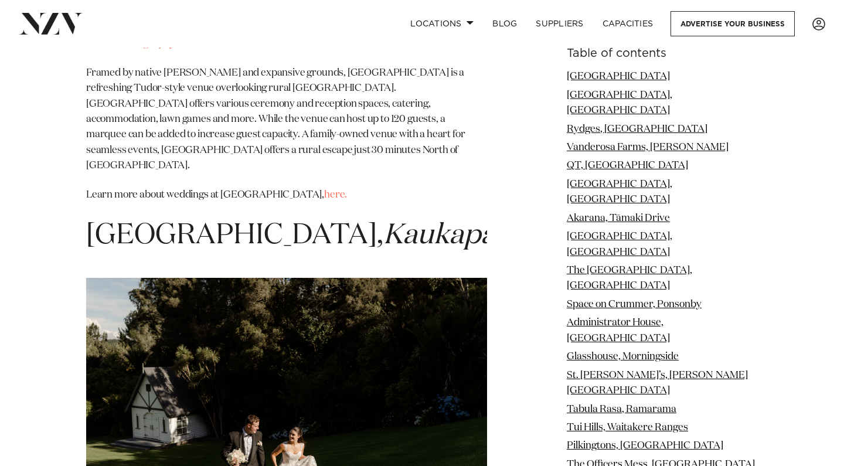
scroll to position [17206, 0]
